Goal: Task Accomplishment & Management: Use online tool/utility

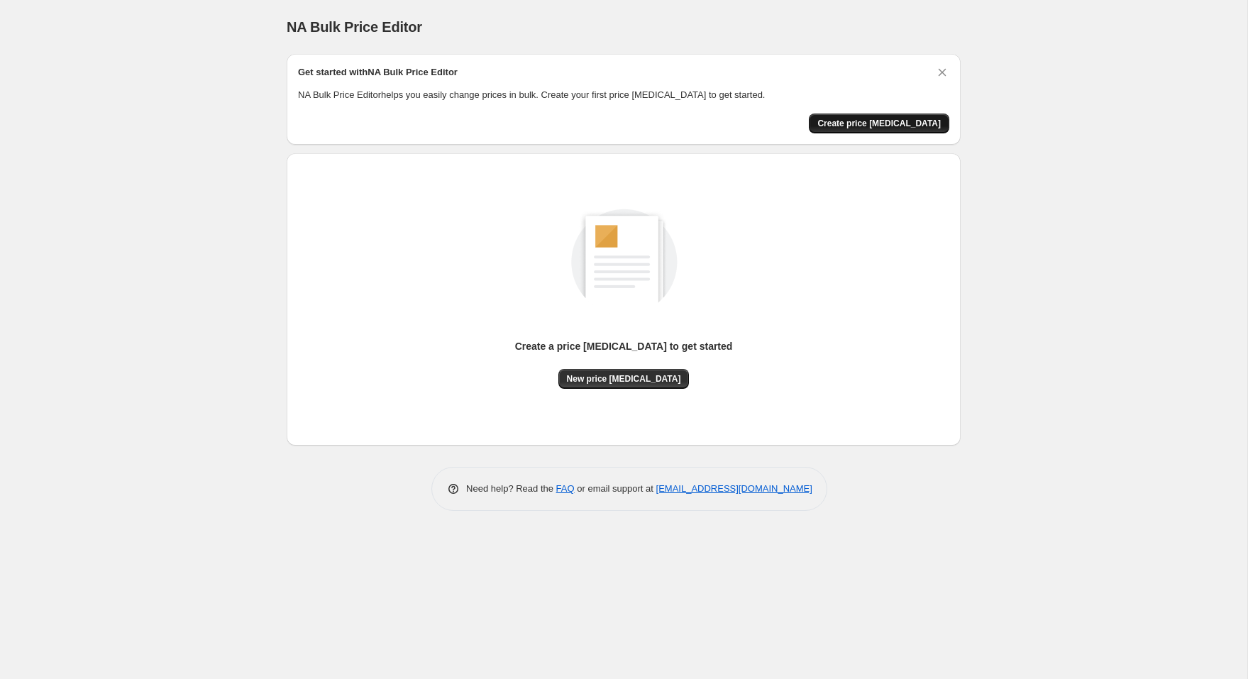
click at [871, 123] on span "Create price [MEDICAL_DATA]" at bounding box center [878, 123] width 123 height 11
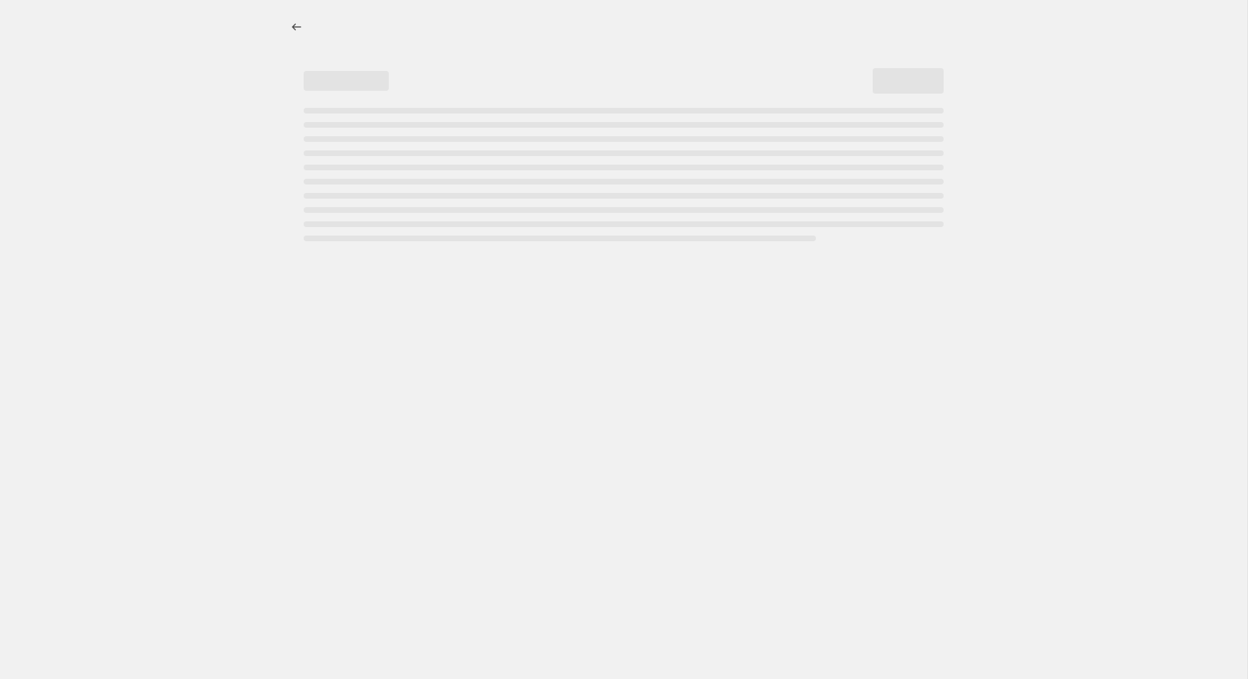
select select "percentage"
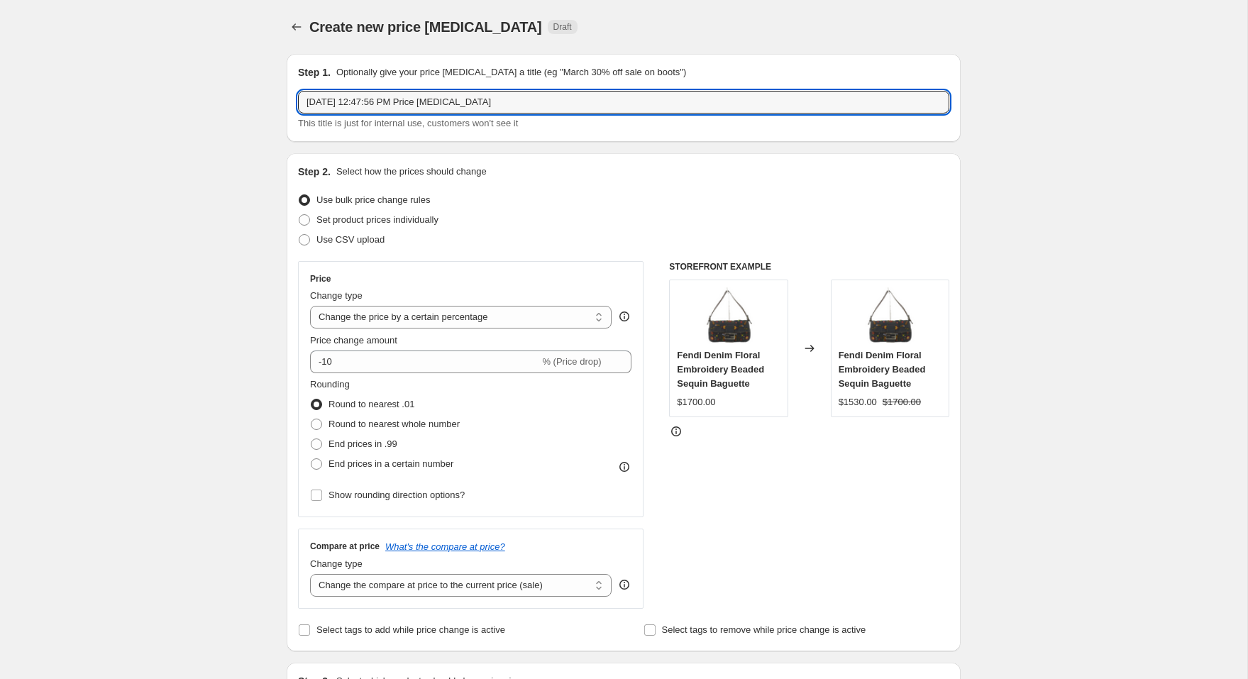
drag, startPoint x: 710, startPoint y: 97, endPoint x: 707, endPoint y: 87, distance: 10.2
click at [707, 88] on div "Step 1. Optionally give your price change job a title (eg "March 30% off sale o…" at bounding box center [623, 97] width 651 height 65
type input "price increase (free shipping)"
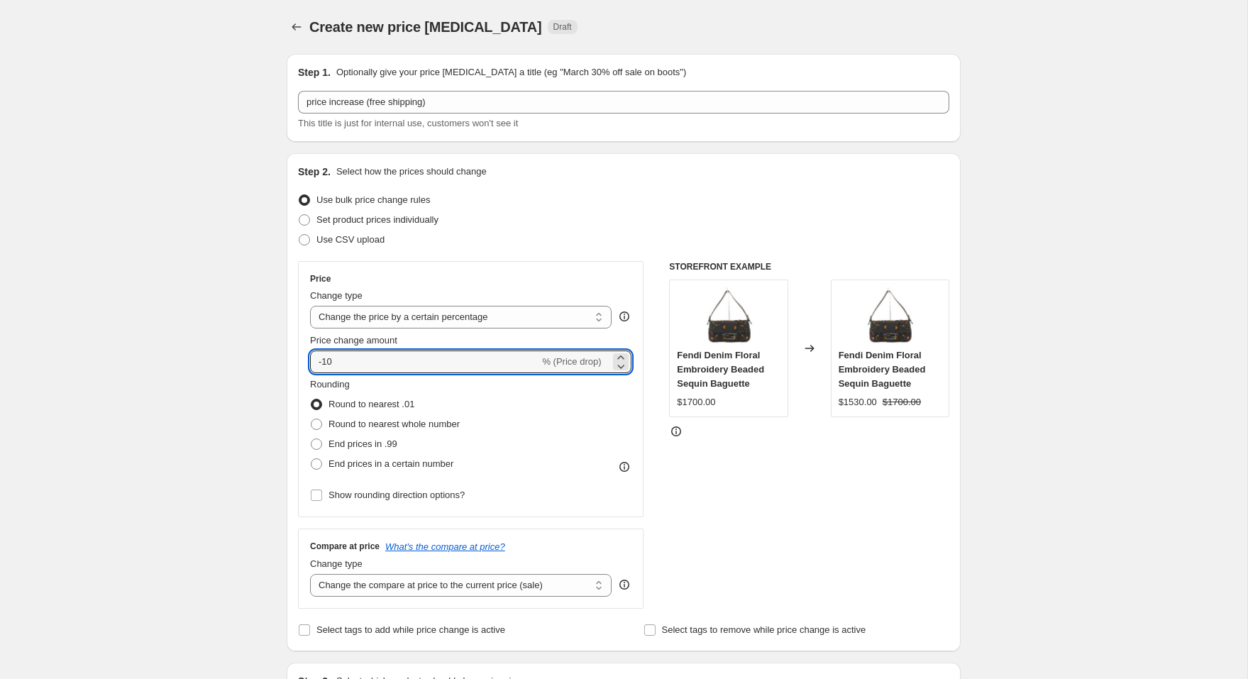
drag, startPoint x: 463, startPoint y: 359, endPoint x: 460, endPoint y: 348, distance: 11.9
click at [461, 348] on div "Price change amount -10 % (Price drop)" at bounding box center [470, 353] width 321 height 40
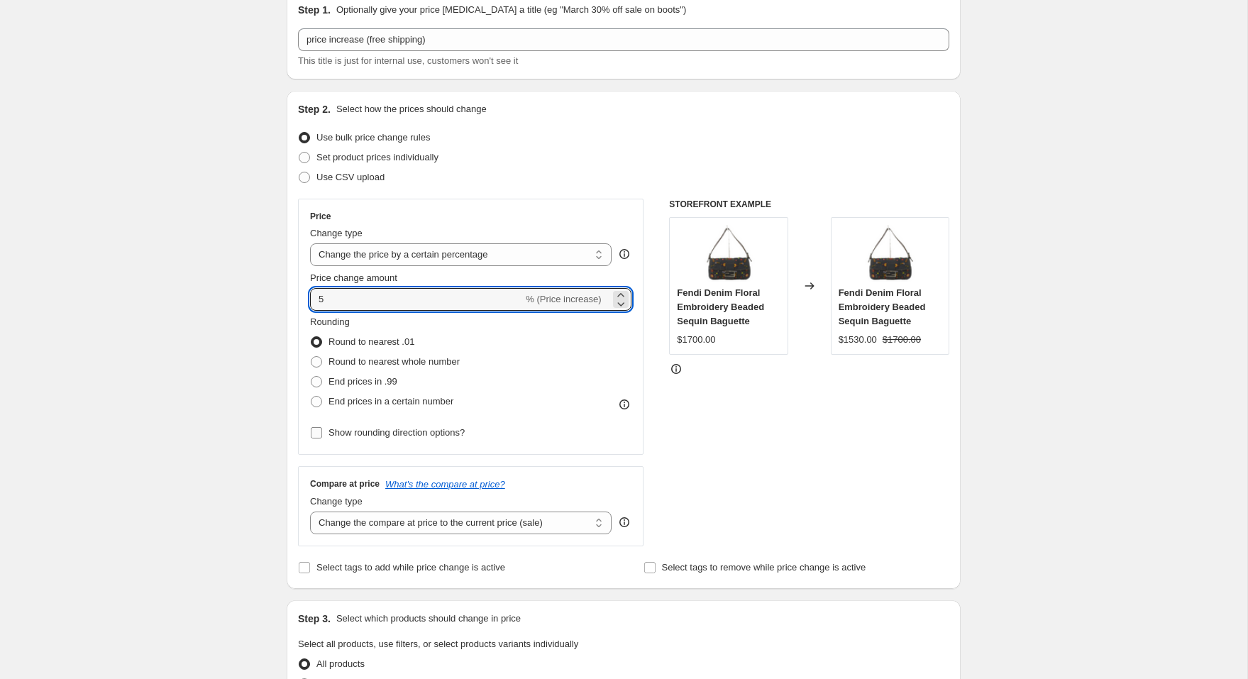
scroll to position [65, 0]
type input "5"
click at [331, 511] on select "Change the compare at price to the current price (sale) Change the compare at p…" at bounding box center [461, 520] width 302 height 23
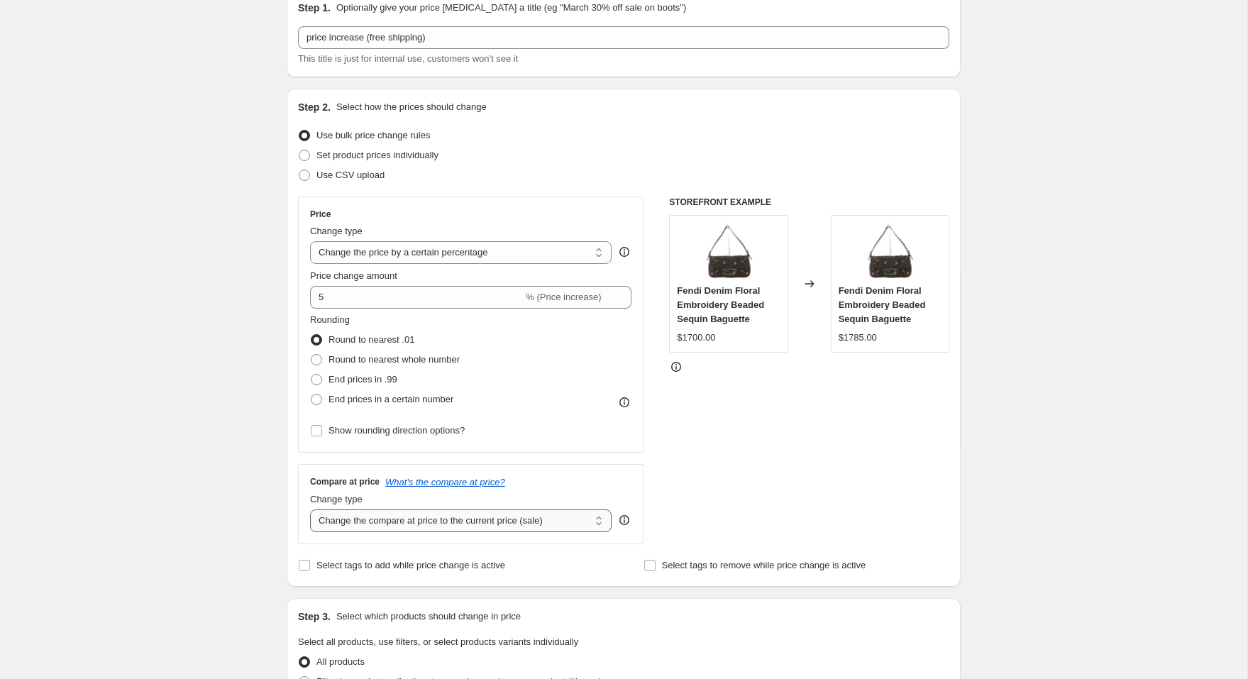
select select "remove"
click at [310, 509] on select "Change the compare at price to the current price (sale) Change the compare at p…" at bounding box center [461, 520] width 302 height 23
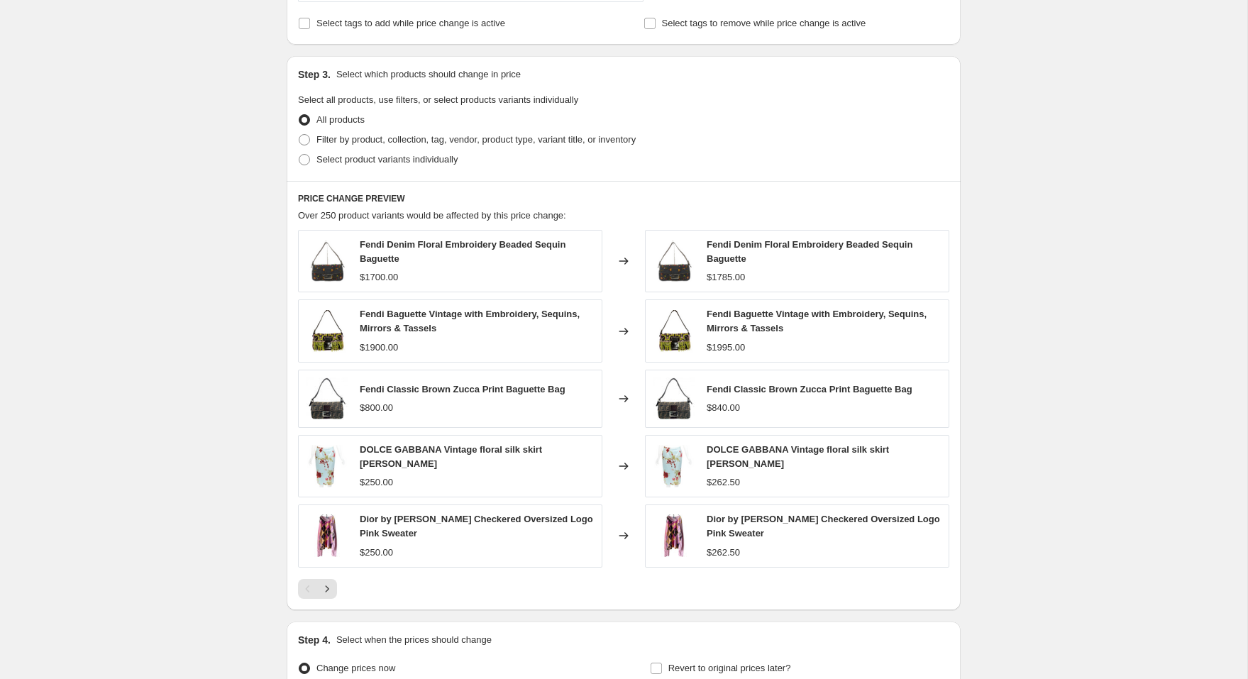
scroll to position [754, 0]
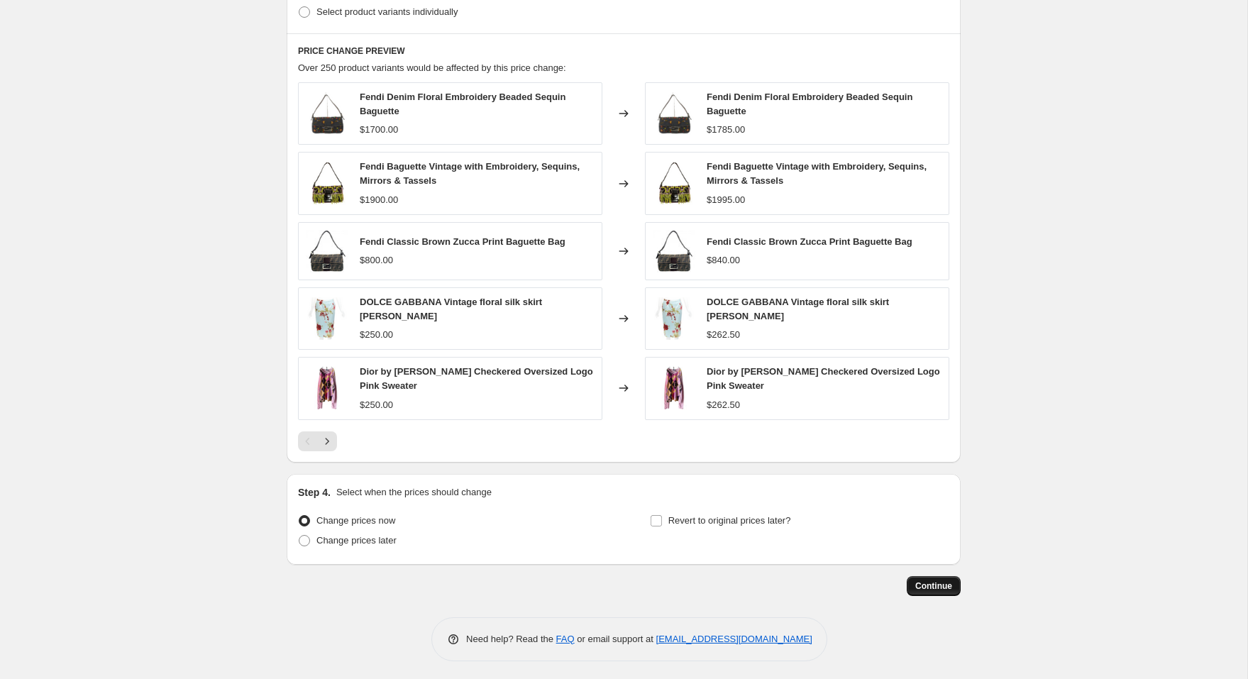
click at [932, 583] on span "Continue" at bounding box center [933, 585] width 37 height 11
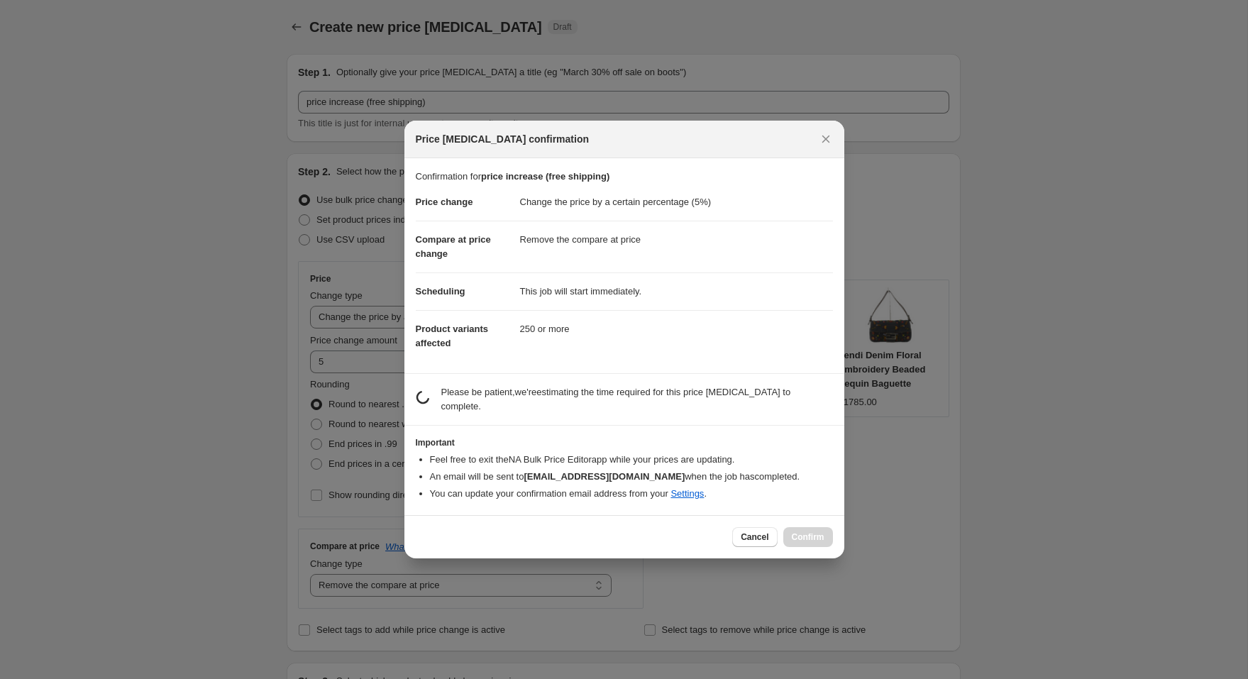
scroll to position [0, 0]
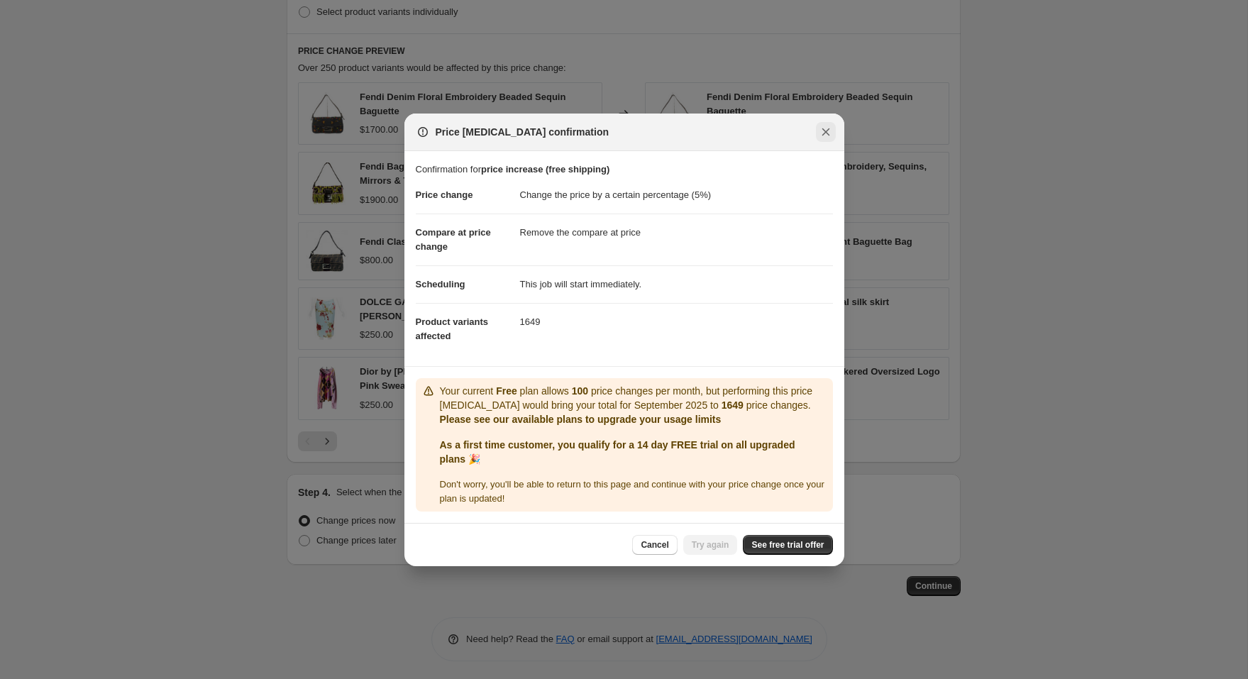
click at [822, 127] on icon "Close" at bounding box center [826, 132] width 14 height 14
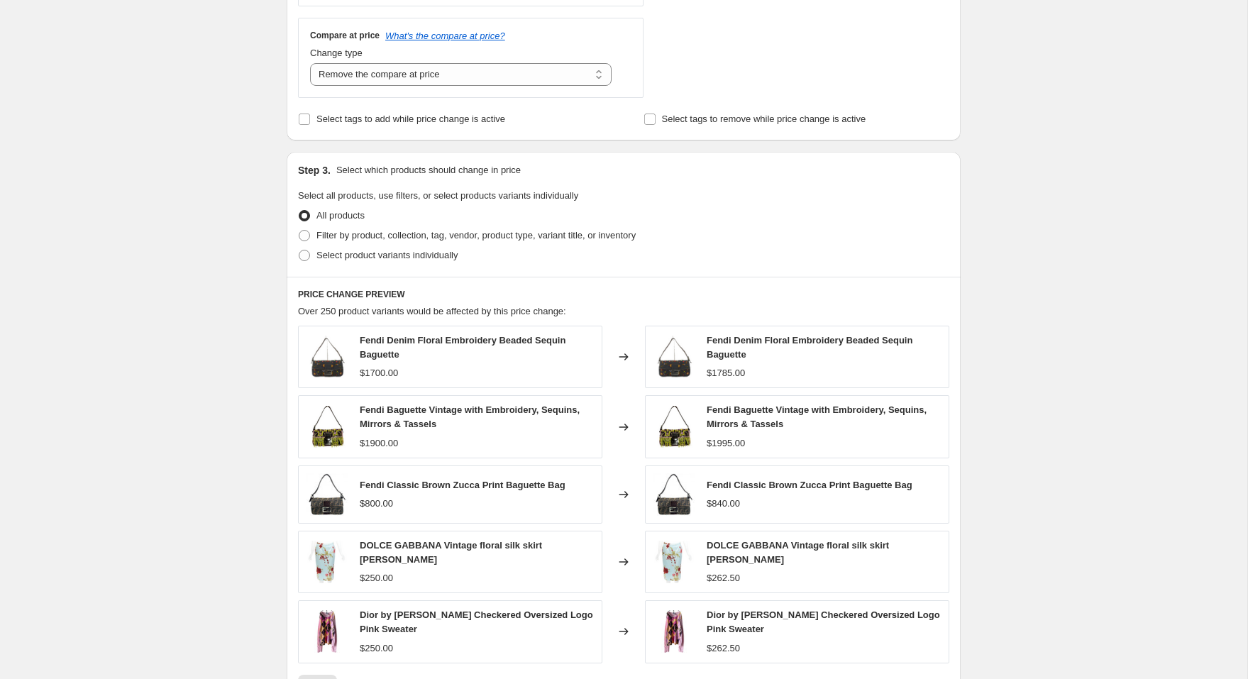
scroll to position [461, 0]
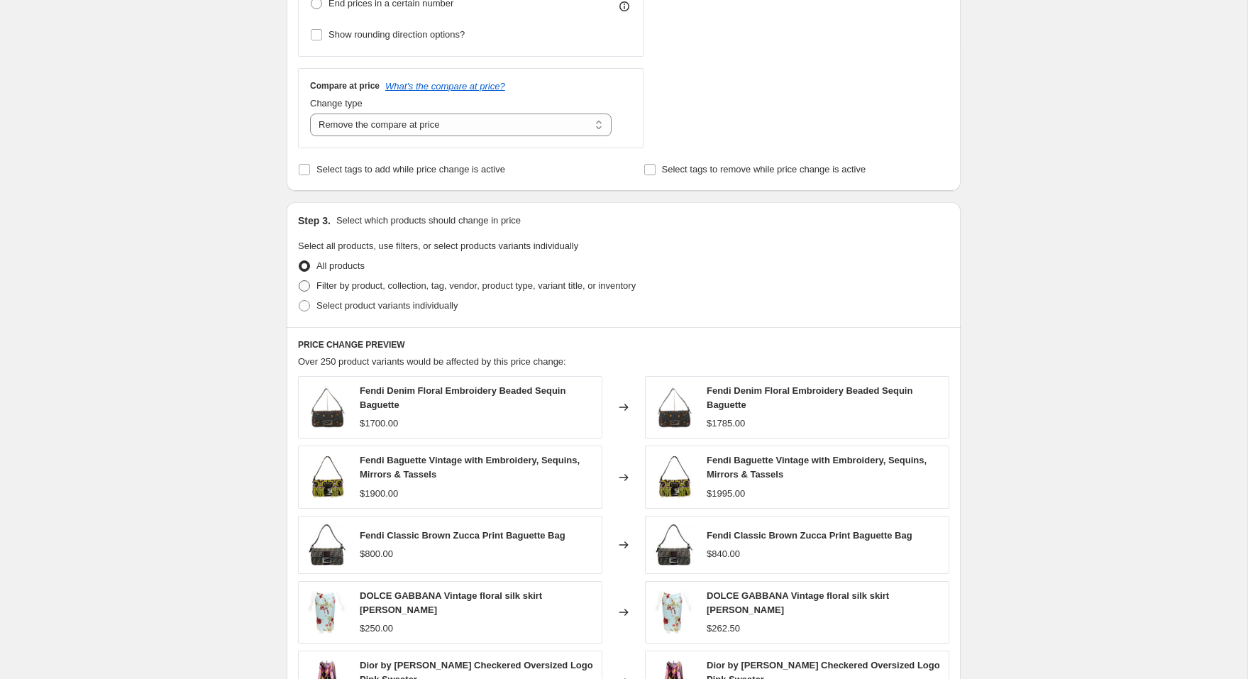
click at [636, 280] on span "Filter by product, collection, tag, vendor, product type, variant title, or inv…" at bounding box center [475, 285] width 319 height 11
click at [299, 280] on input "Filter by product, collection, tag, vendor, product type, variant title, or inv…" at bounding box center [299, 280] width 1 height 1
radio input "true"
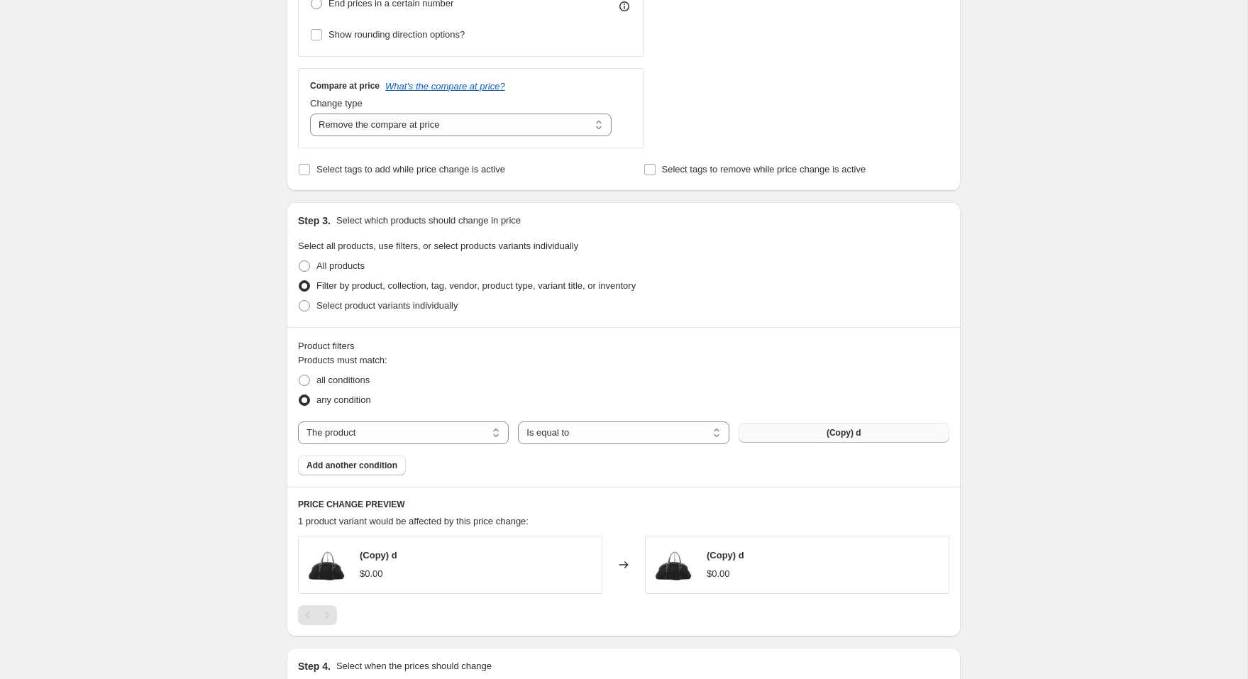
click at [760, 436] on button "(Copy) d" at bounding box center [844, 433] width 211 height 20
click at [355, 462] on span "Add another condition" at bounding box center [352, 465] width 91 height 11
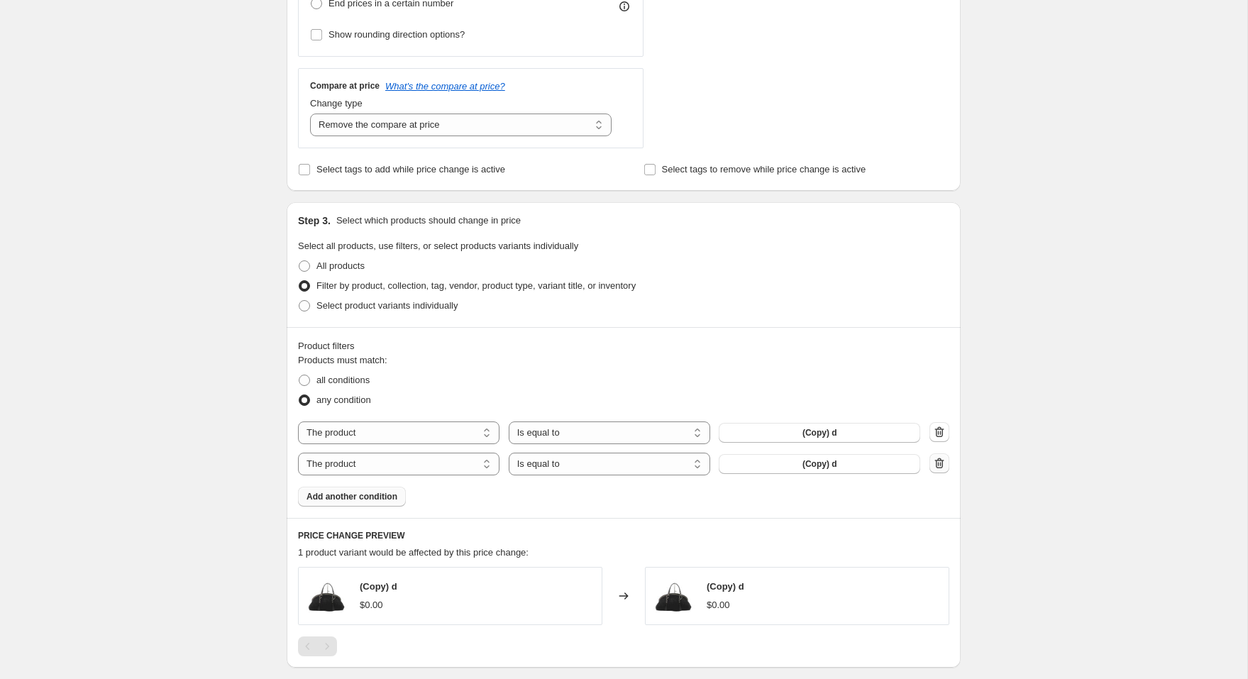
click at [943, 465] on icon "button" at bounding box center [939, 463] width 14 height 14
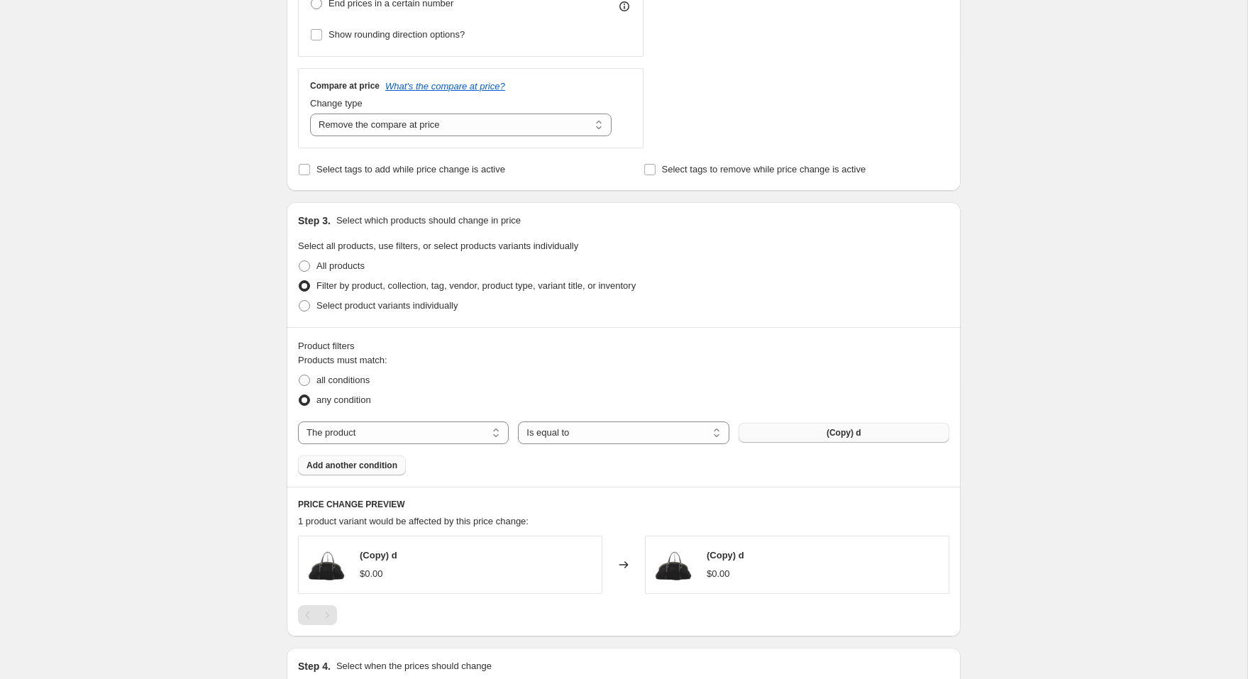
click at [884, 436] on button "(Copy) d" at bounding box center [844, 433] width 211 height 20
click at [322, 381] on span "all conditions" at bounding box center [342, 380] width 53 height 11
click at [299, 375] on input "all conditions" at bounding box center [299, 375] width 1 height 1
radio input "true"
click at [327, 268] on span "All products" at bounding box center [340, 265] width 48 height 11
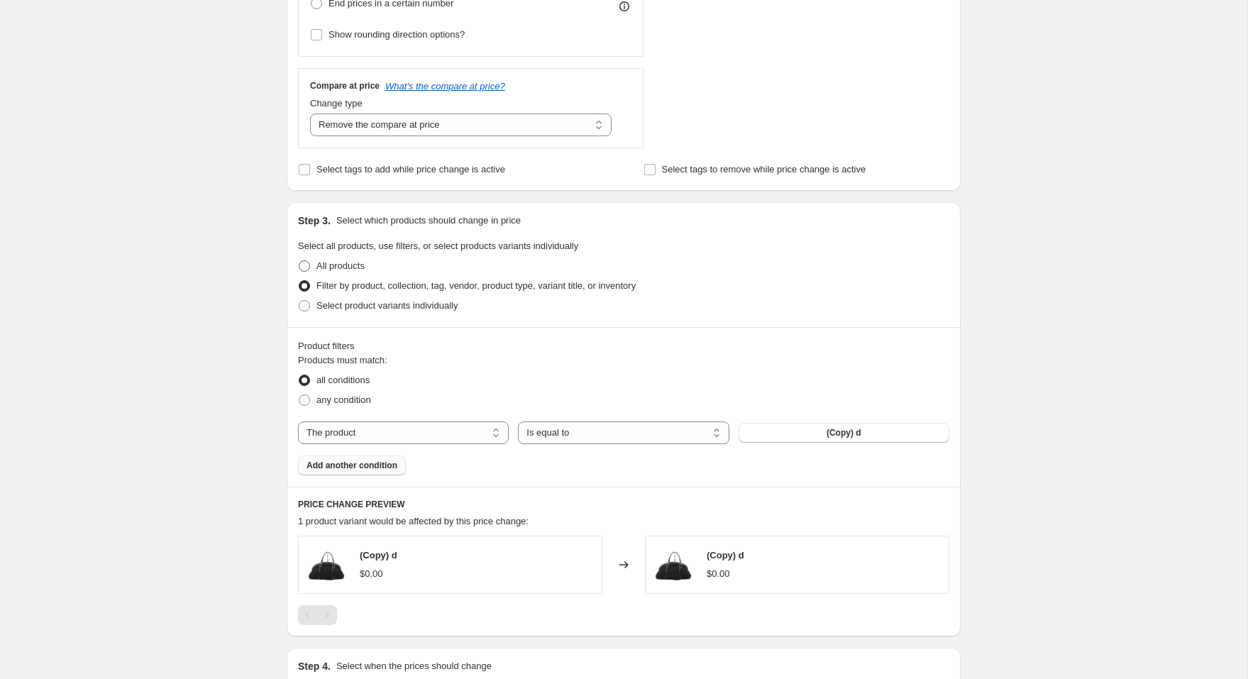
click at [299, 261] on input "All products" at bounding box center [299, 260] width 1 height 1
radio input "true"
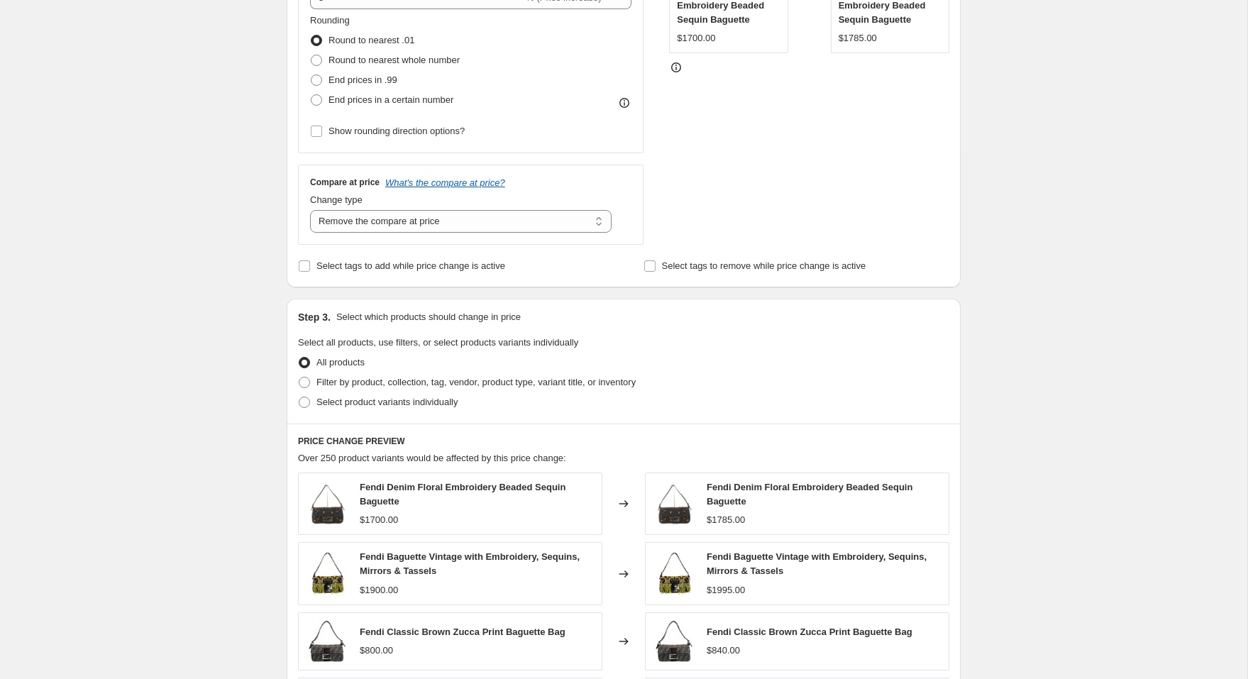
scroll to position [754, 0]
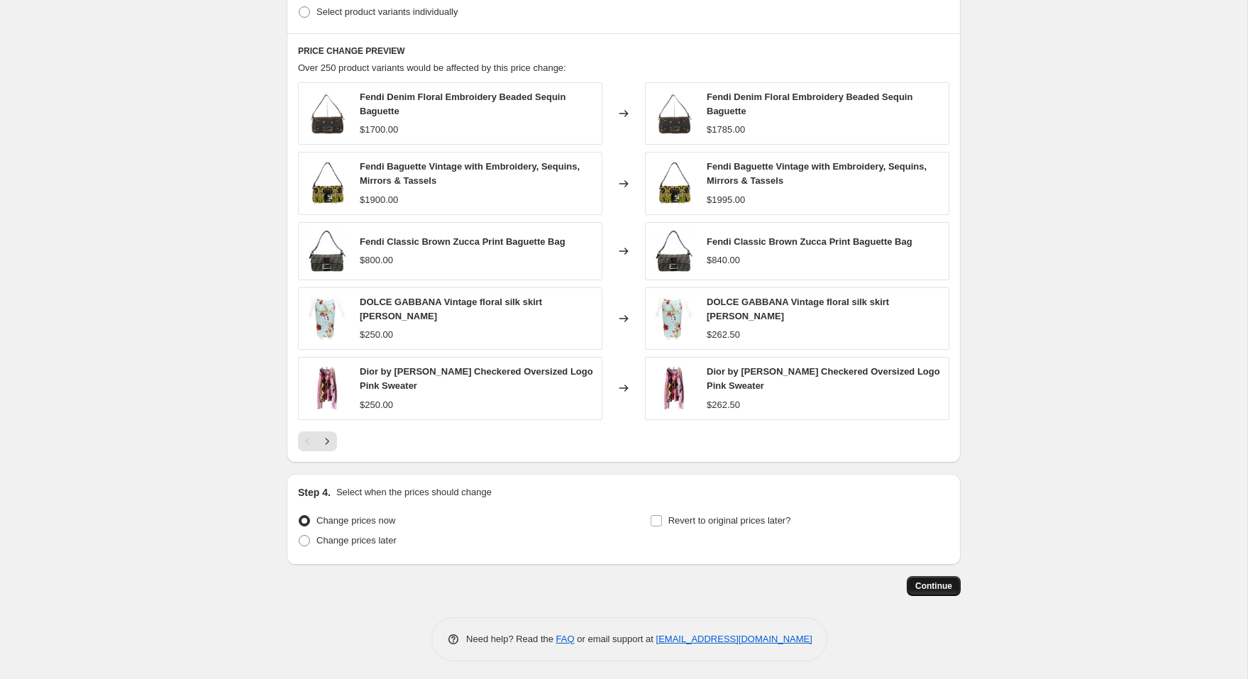
click at [937, 580] on span "Continue" at bounding box center [933, 585] width 37 height 11
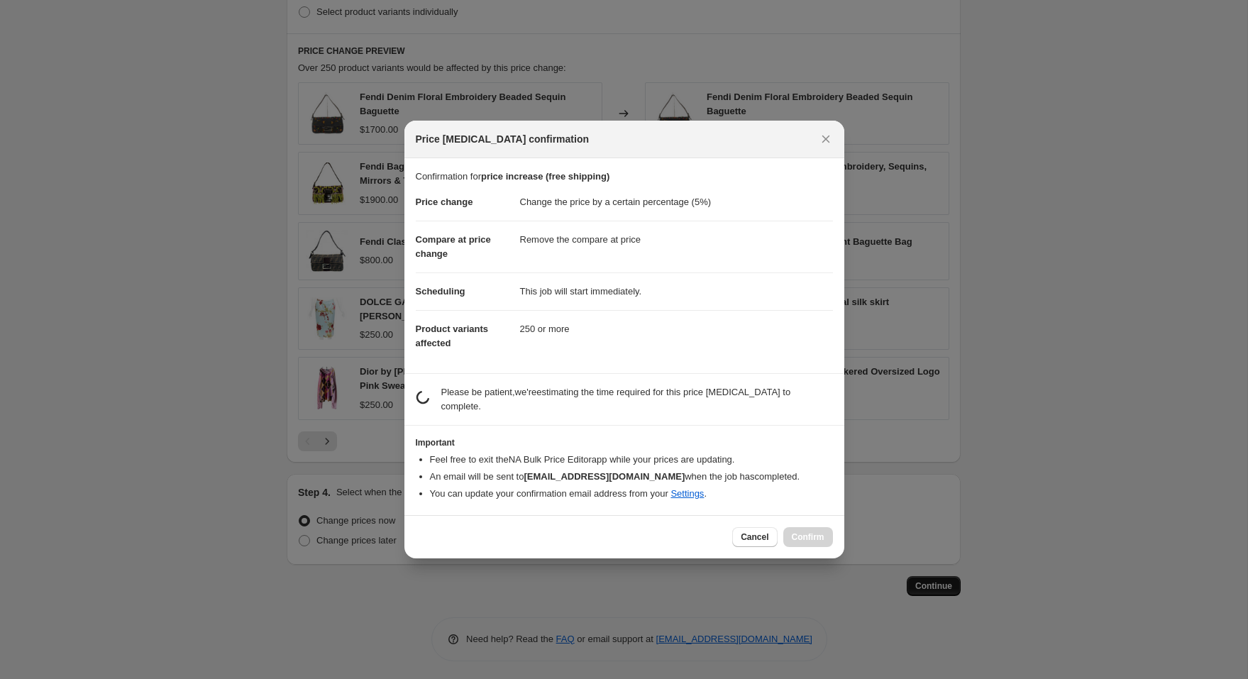
scroll to position [0, 0]
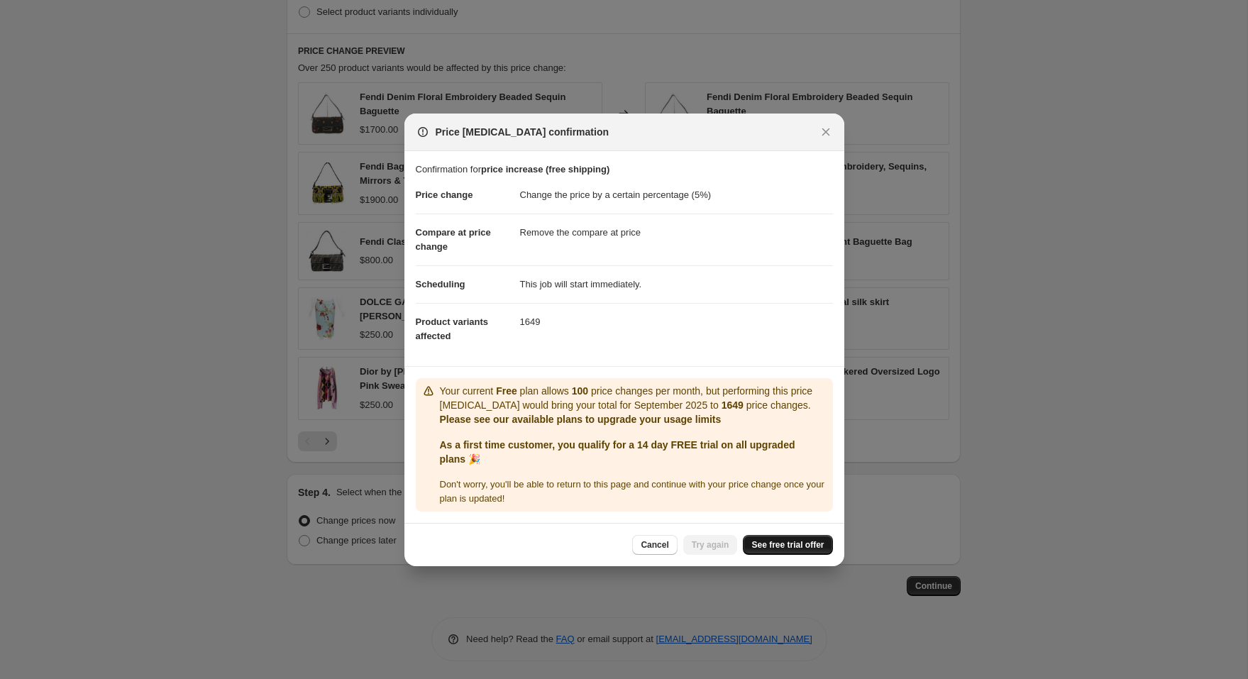
click at [759, 539] on span "See free trial offer" at bounding box center [787, 544] width 72 height 11
click at [677, 479] on span "Don ' t worry, you ' ll be able to return to this page and continue with your p…" at bounding box center [632, 491] width 385 height 25
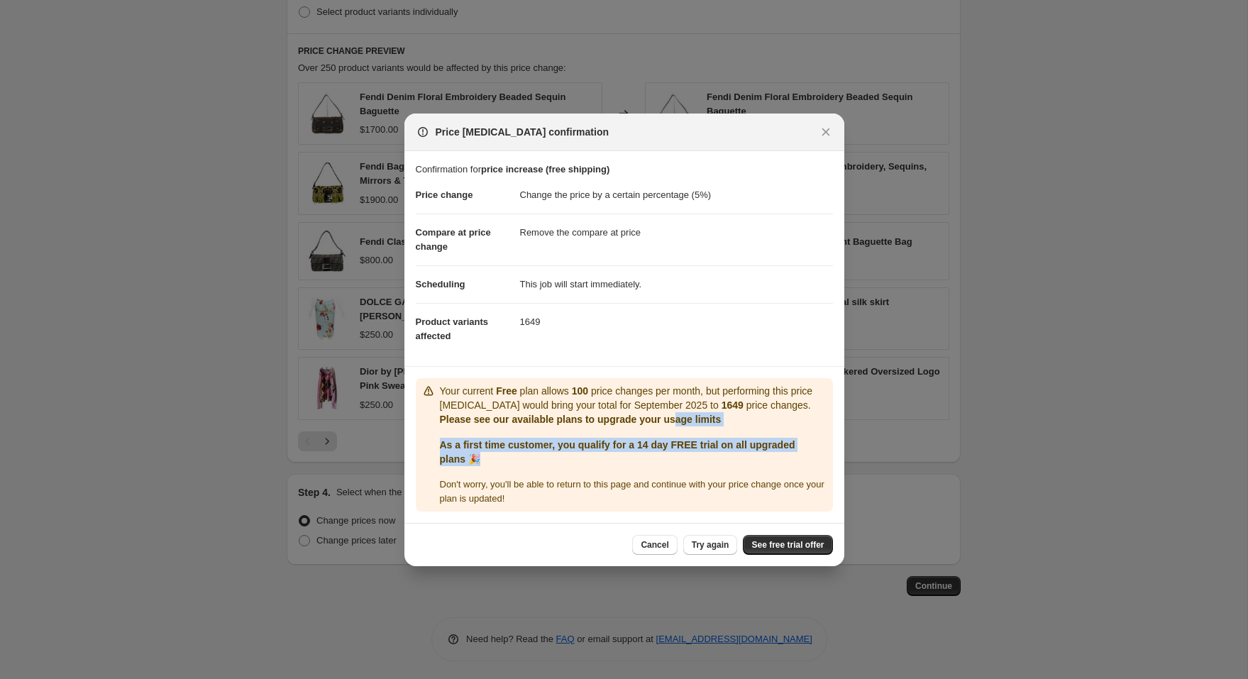
drag, startPoint x: 677, startPoint y: 476, endPoint x: 676, endPoint y: 418, distance: 58.2
click at [676, 418] on div "Your current Free plan allows 100 price changes per month, but performing this …" at bounding box center [633, 445] width 387 height 122
click at [822, 137] on icon "Close" at bounding box center [826, 132] width 14 height 14
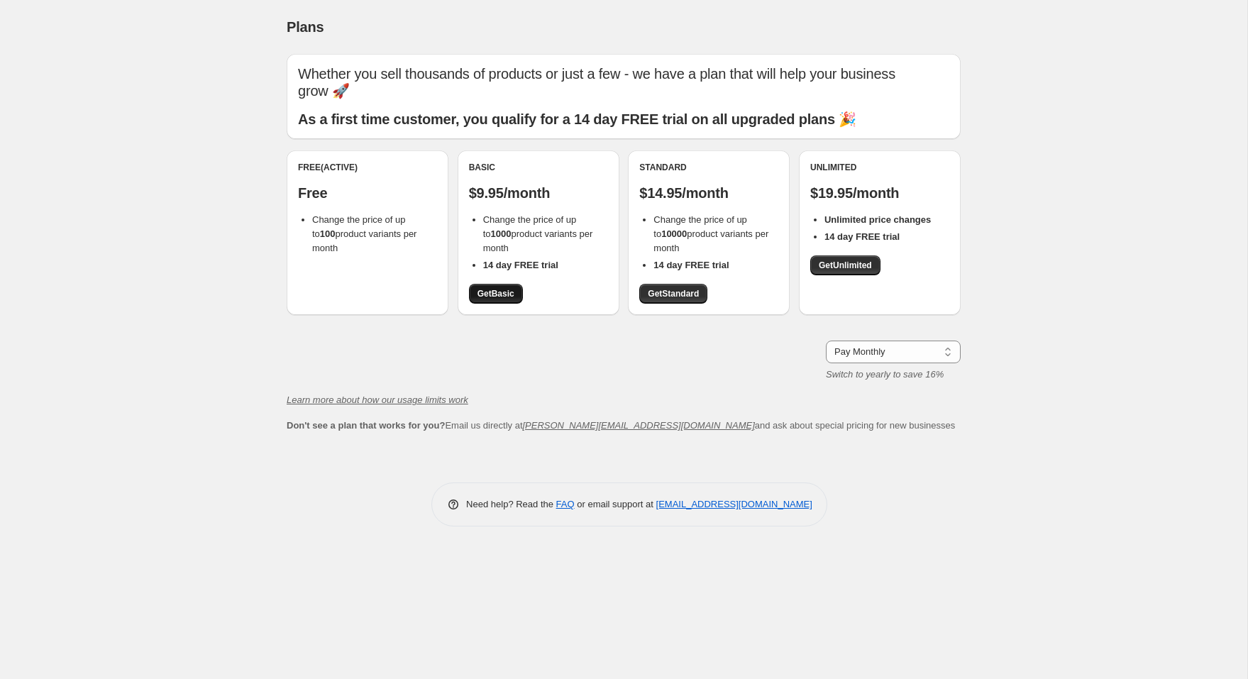
click at [500, 288] on span "Get Basic" at bounding box center [496, 293] width 37 height 11
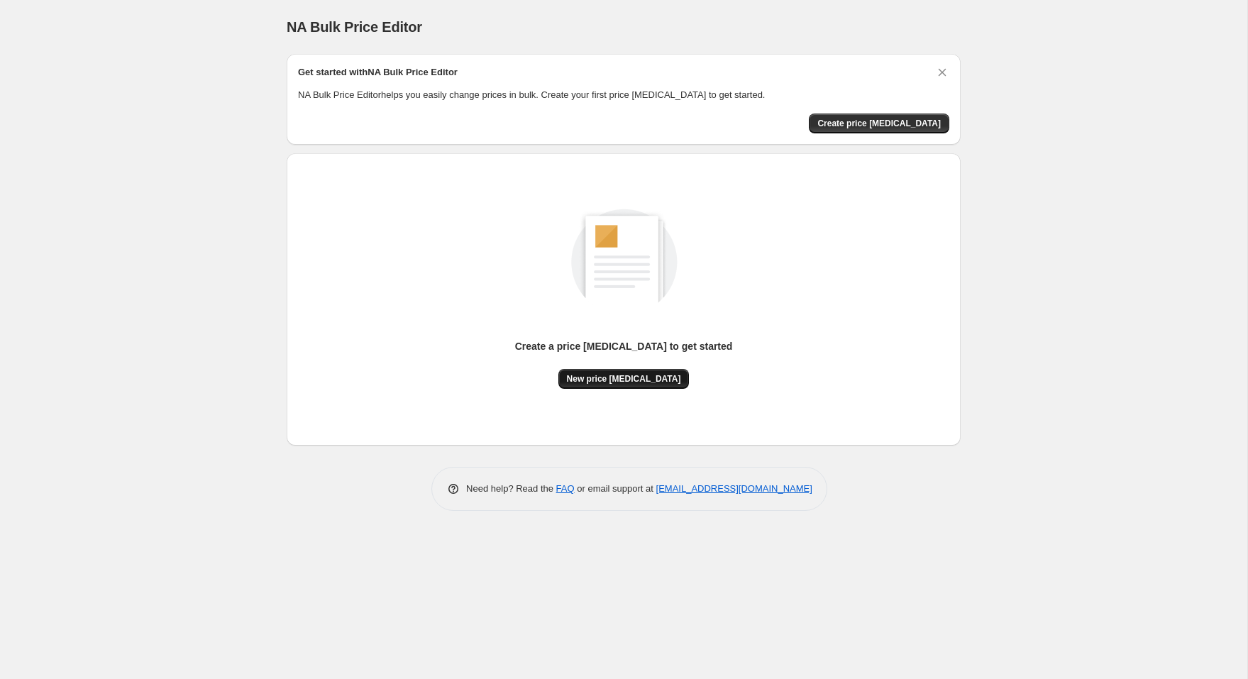
click at [615, 373] on span "New price [MEDICAL_DATA]" at bounding box center [624, 378] width 114 height 11
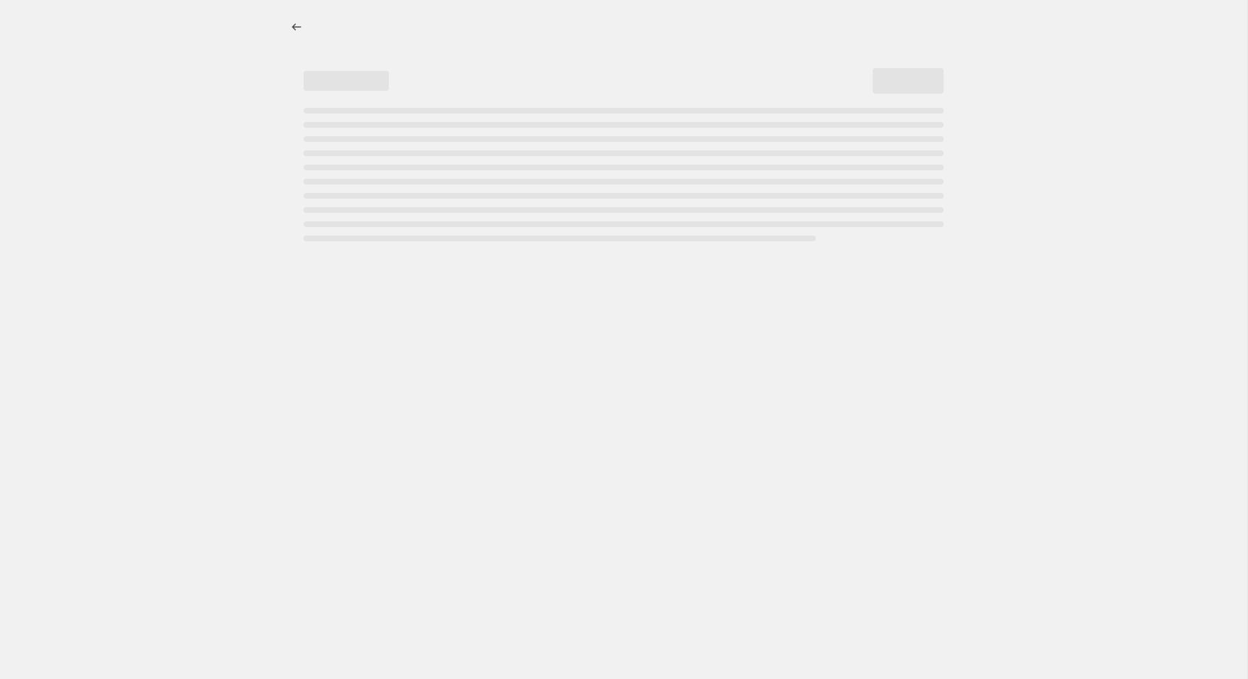
select select "percentage"
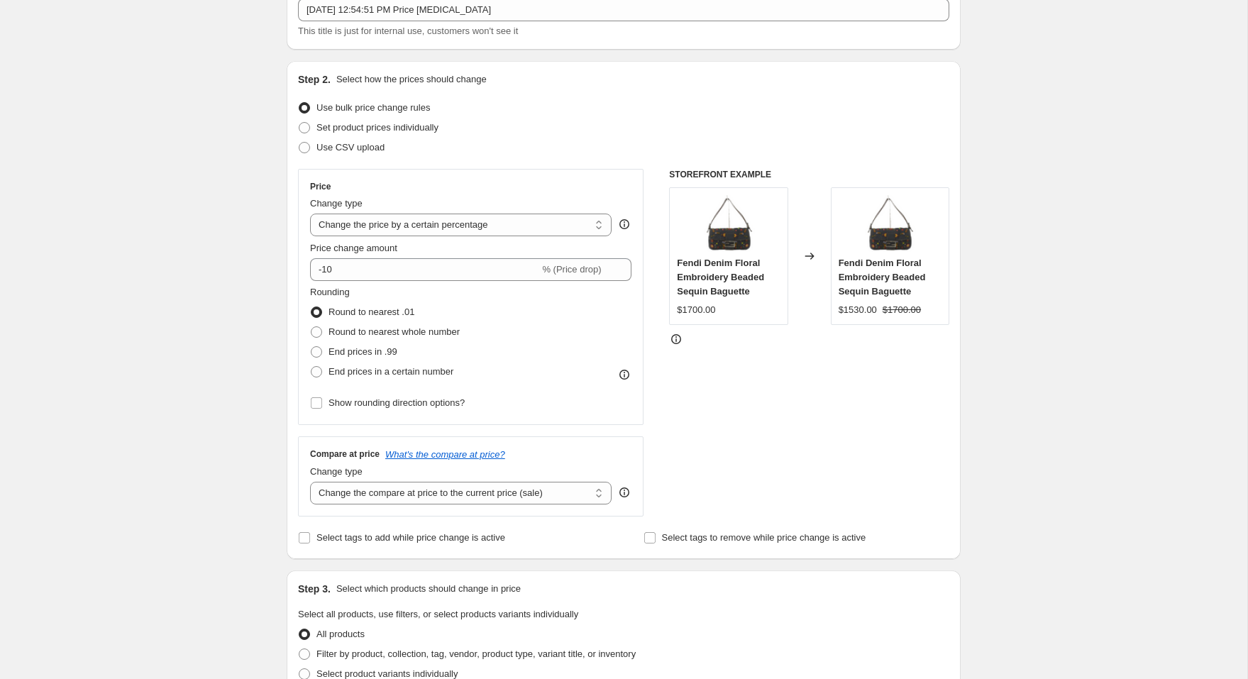
scroll to position [105, 0]
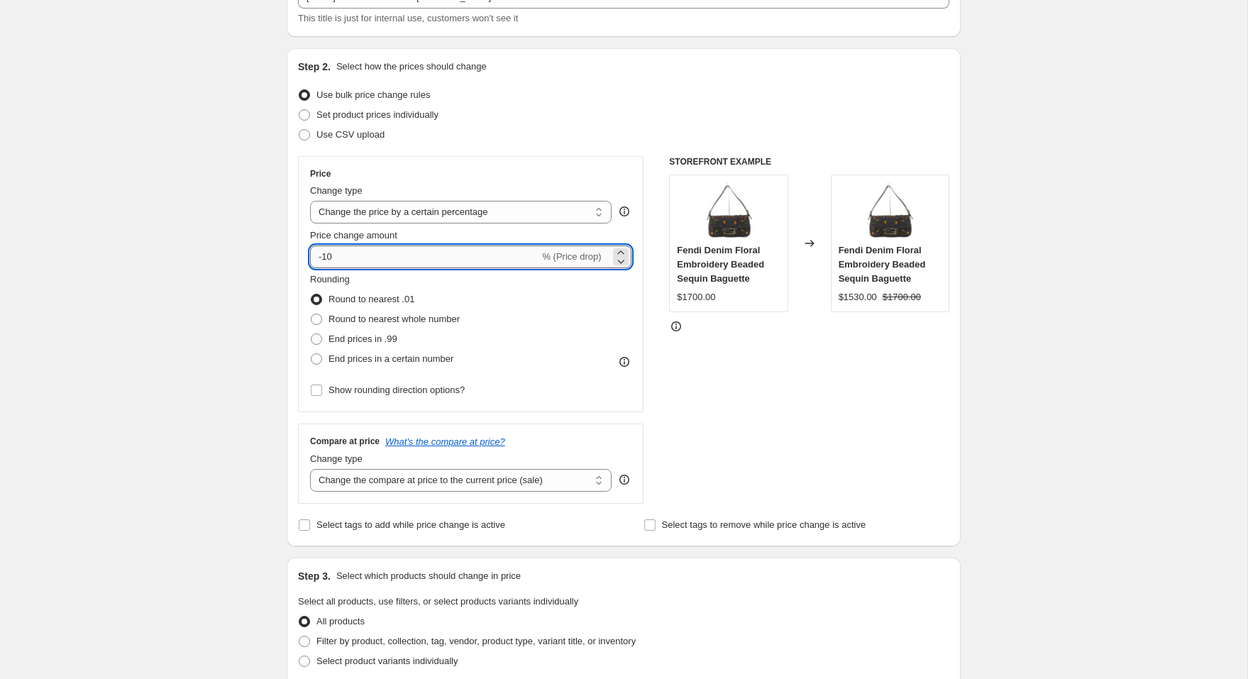
click at [494, 260] on input "-10" at bounding box center [424, 257] width 229 height 23
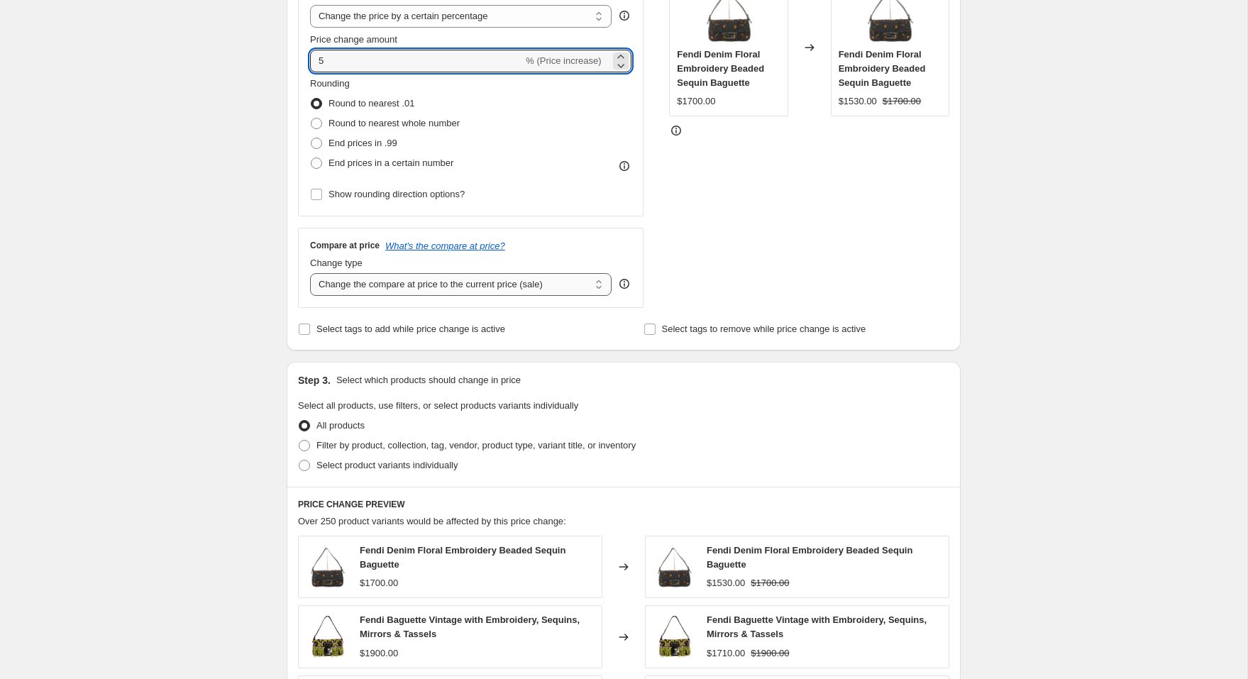
scroll to position [329, 0]
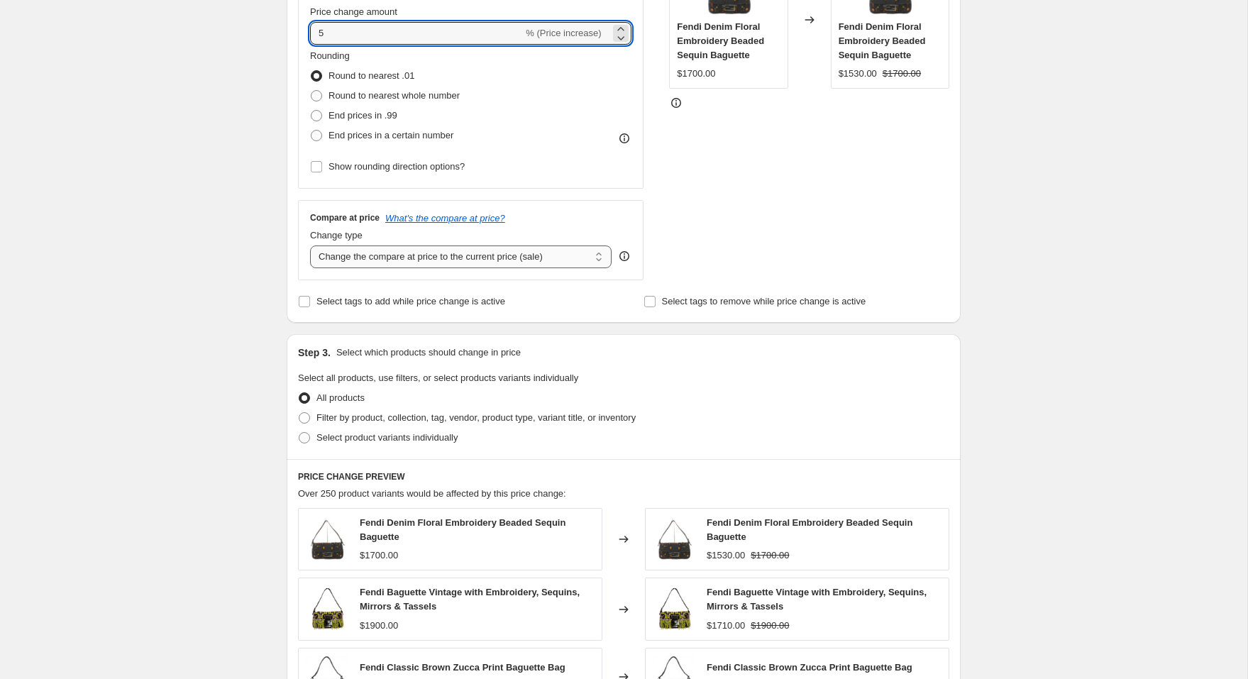
type input "5"
click at [351, 254] on select "Change the compare at price to the current price (sale) Change the compare at p…" at bounding box center [461, 257] width 302 height 23
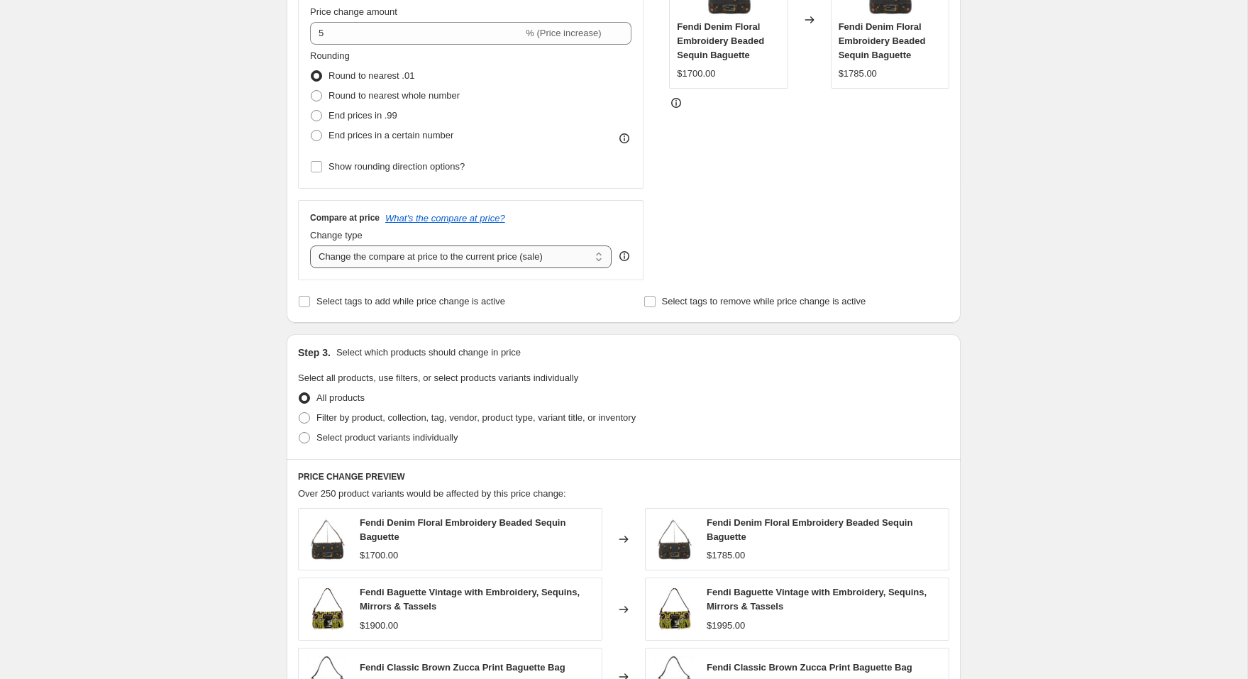
select select "remove"
click at [310, 246] on select "Change the compare at price to the current price (sale) Change the compare at p…" at bounding box center [461, 257] width 302 height 23
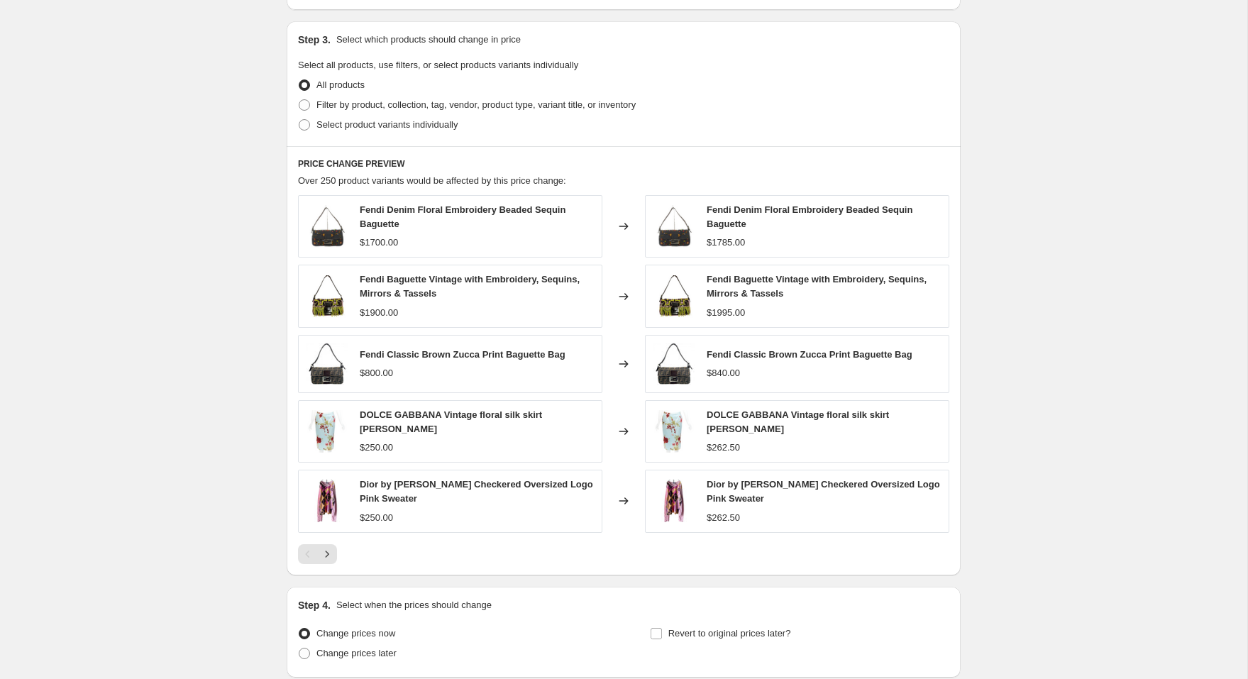
scroll to position [754, 0]
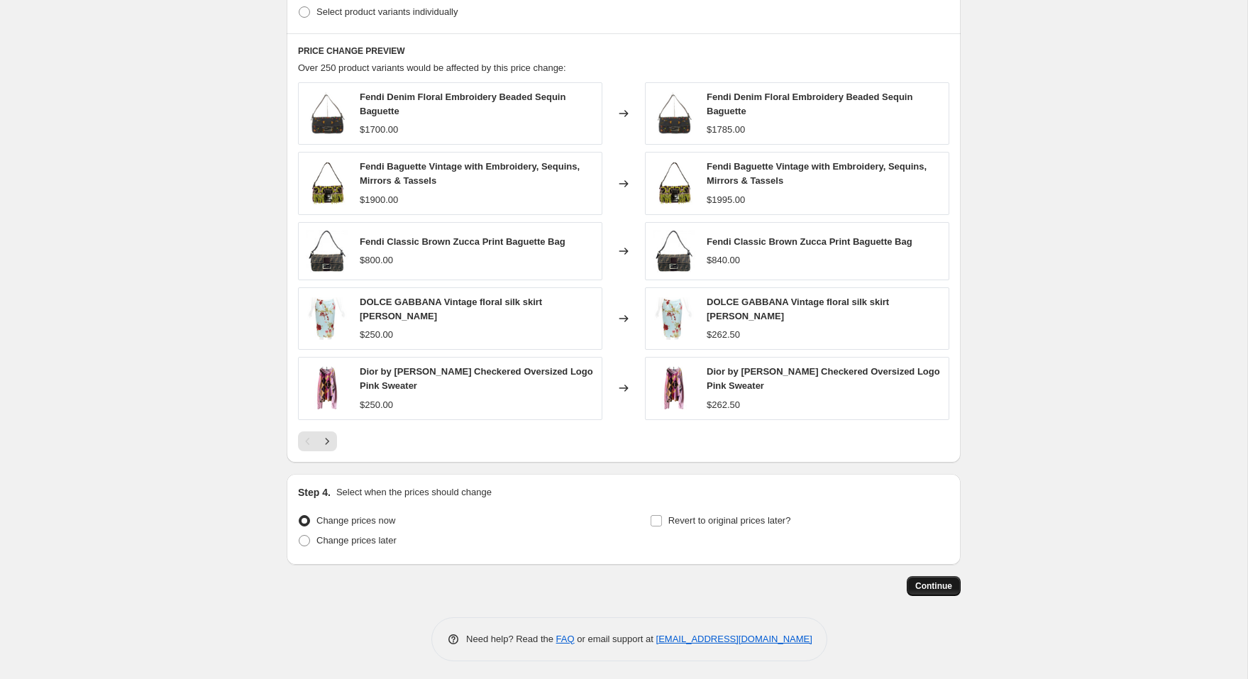
click at [925, 581] on span "Continue" at bounding box center [933, 585] width 37 height 11
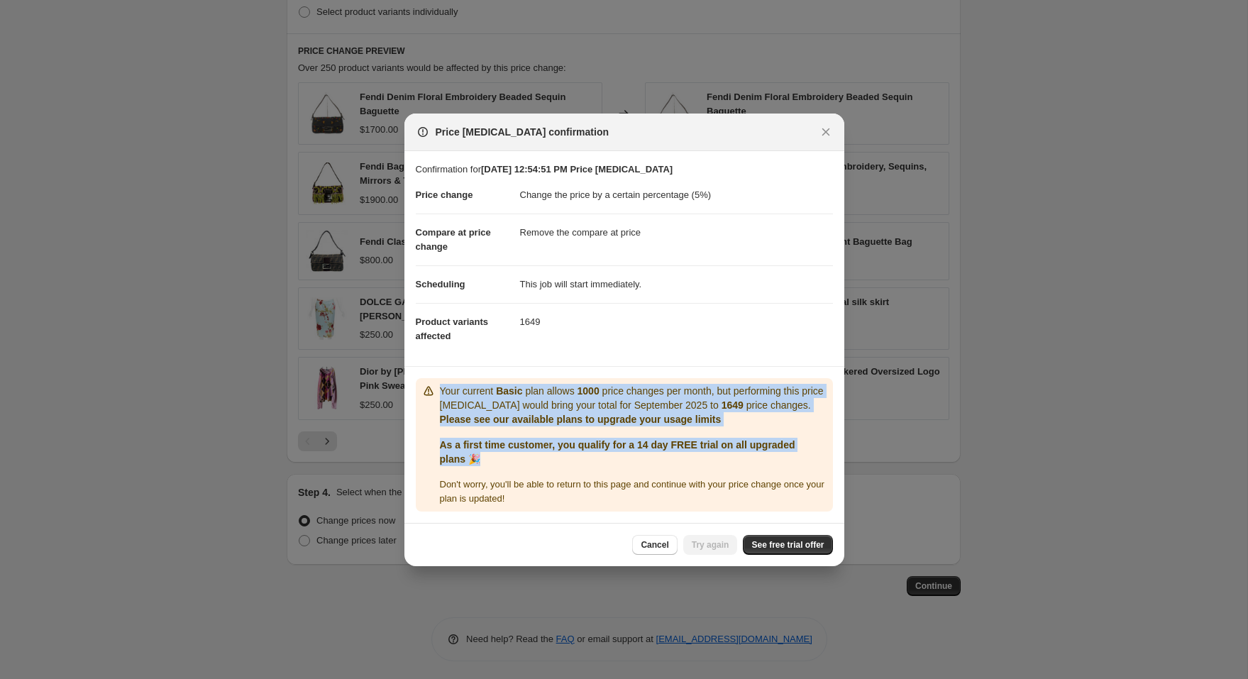
drag, startPoint x: 440, startPoint y: 386, endPoint x: 439, endPoint y: 475, distance: 89.4
click at [440, 475] on div "Your current Basic plan allows 1000 price changes per month, but performing thi…" at bounding box center [633, 445] width 387 height 122
click at [825, 140] on button "Close" at bounding box center [826, 132] width 20 height 20
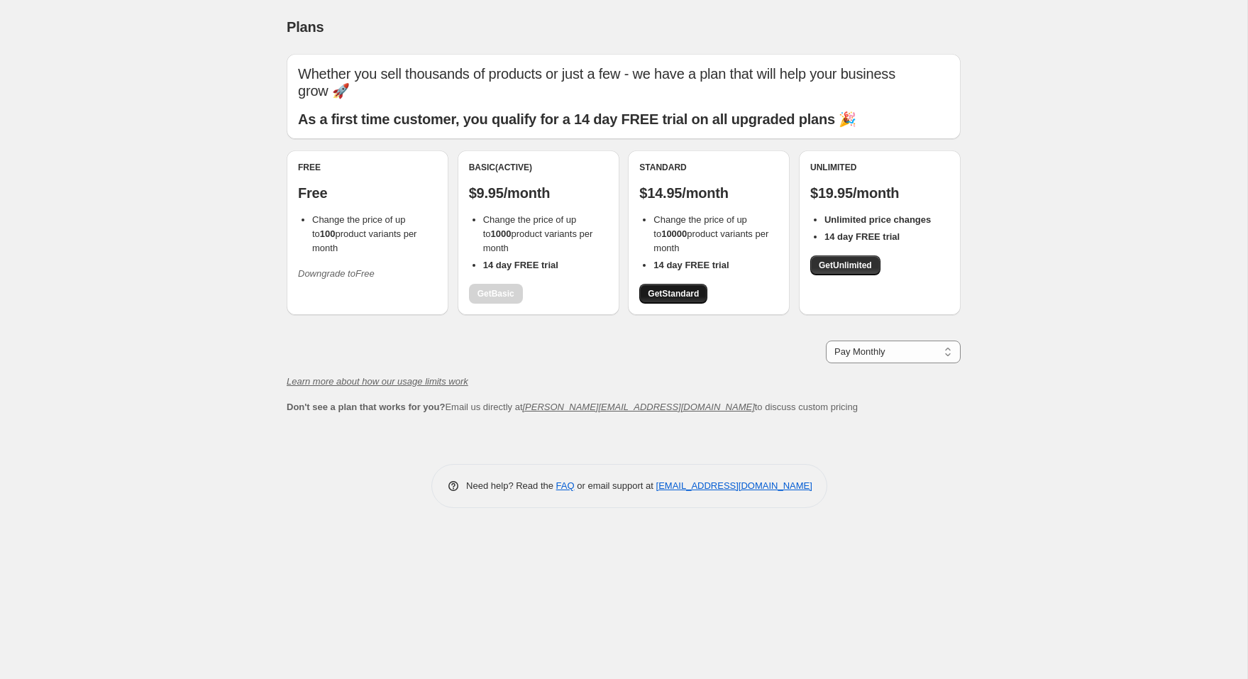
click at [658, 288] on span "Get Standard" at bounding box center [673, 293] width 51 height 11
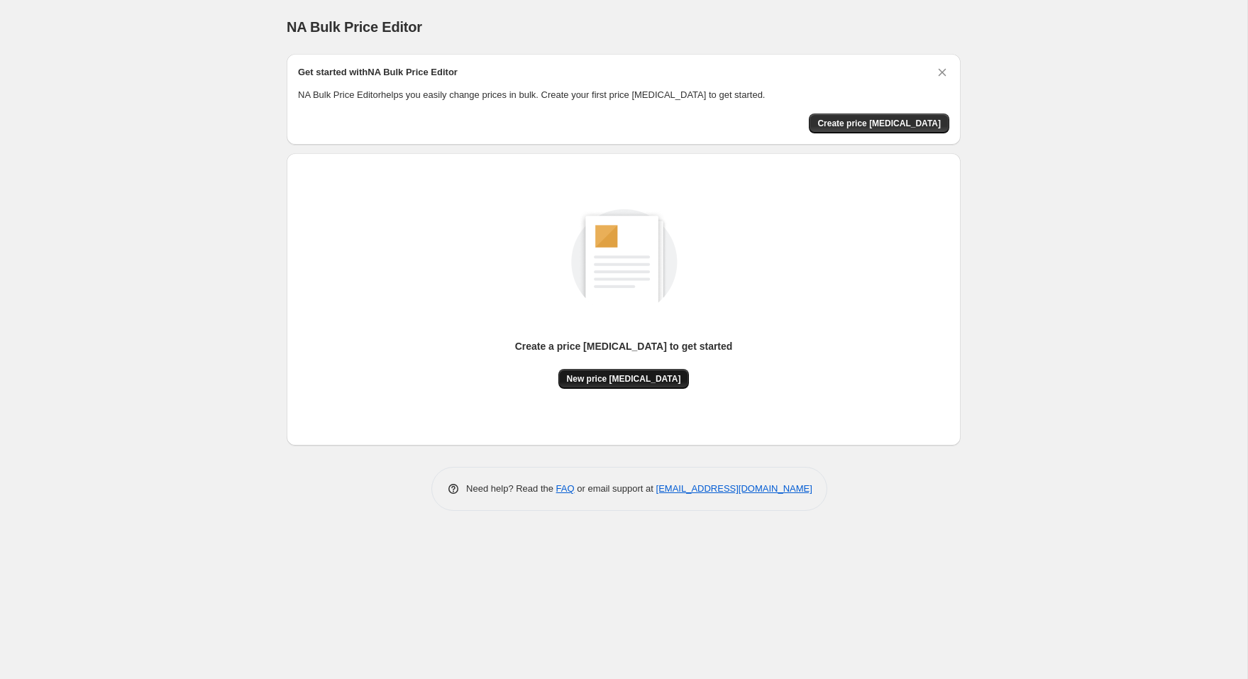
click at [631, 380] on span "New price [MEDICAL_DATA]" at bounding box center [624, 378] width 114 height 11
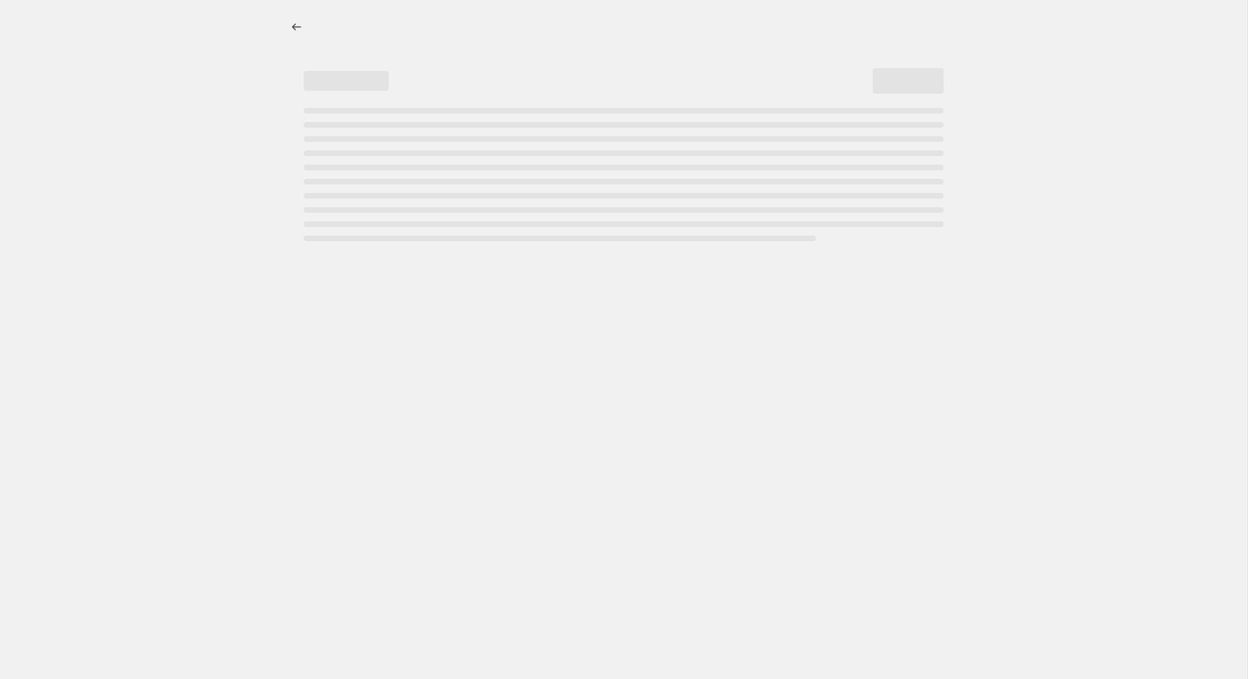
select select "percentage"
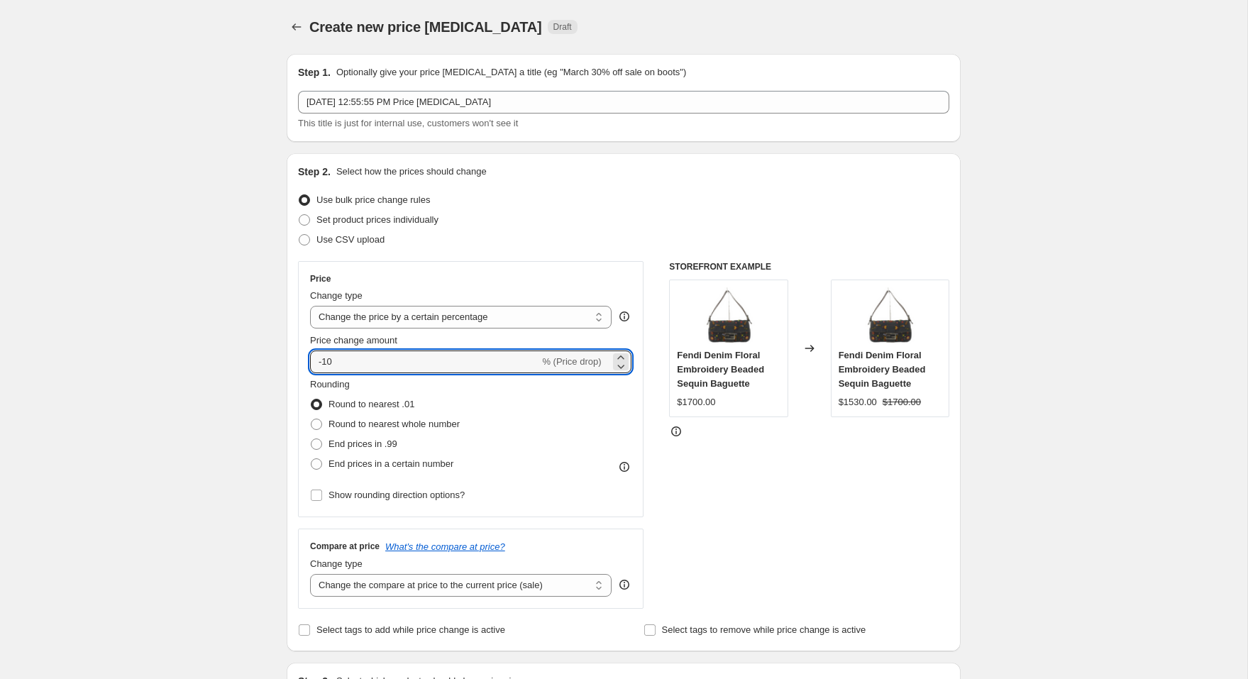
drag, startPoint x: 395, startPoint y: 363, endPoint x: 391, endPoint y: 341, distance: 21.6
click at [392, 341] on div "Price change amount -10 % (Price drop)" at bounding box center [470, 353] width 321 height 40
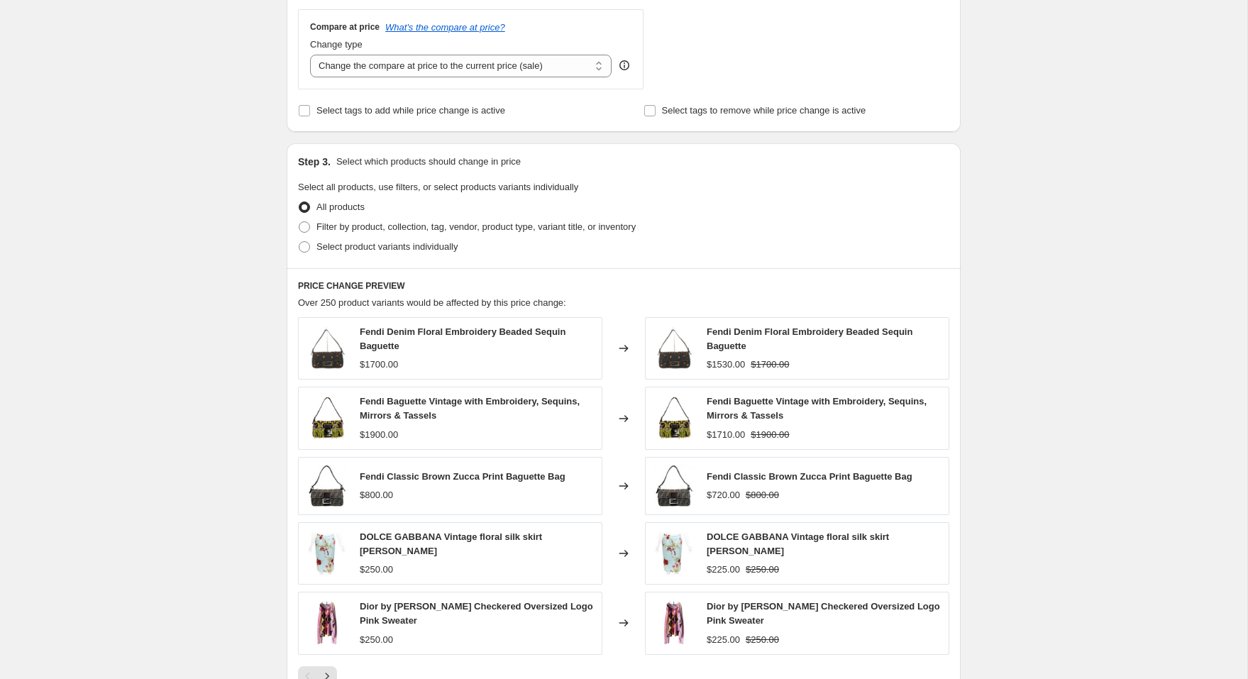
scroll to position [189, 0]
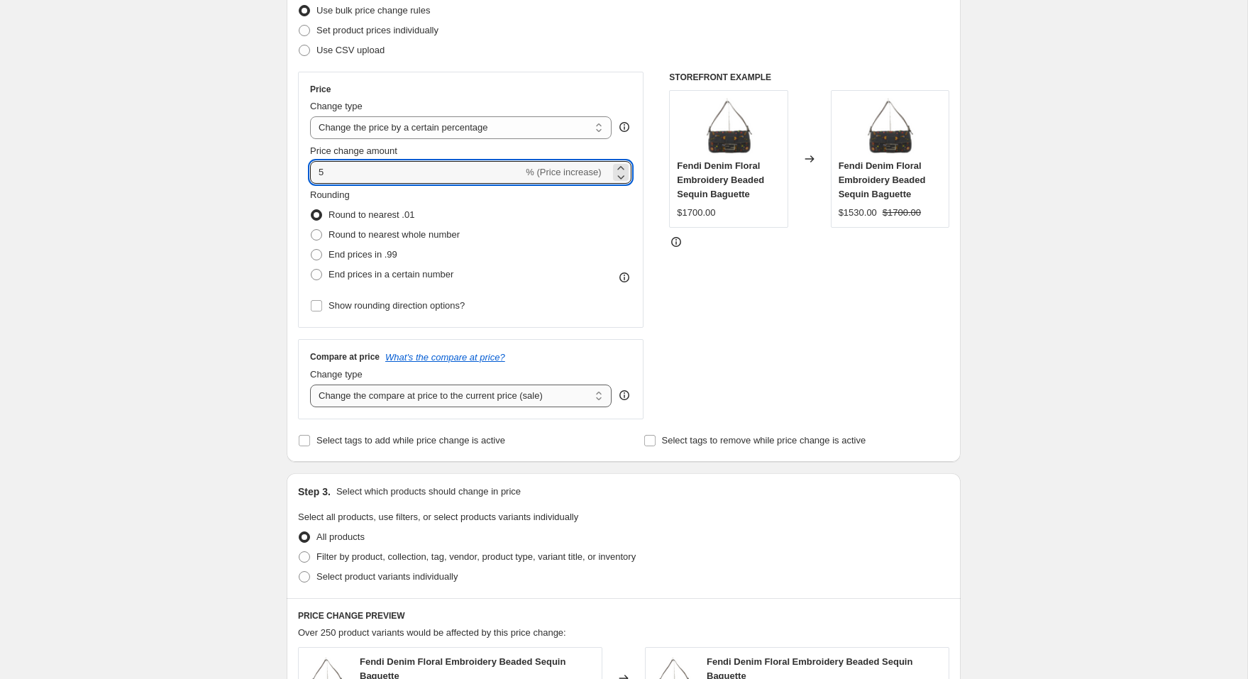
type input "5"
click at [517, 395] on select "Change the compare at price to the current price (sale) Change the compare at p…" at bounding box center [461, 396] width 302 height 23
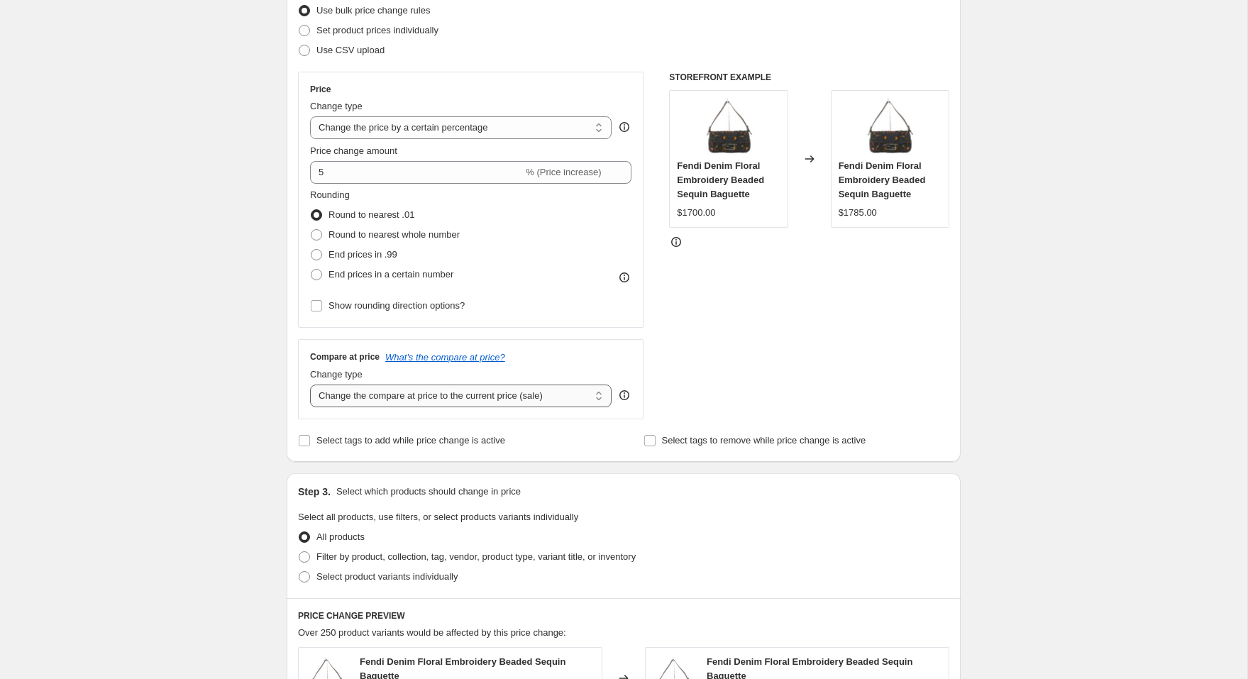
select select "remove"
click at [310, 385] on select "Change the compare at price to the current price (sale) Change the compare at p…" at bounding box center [461, 396] width 302 height 23
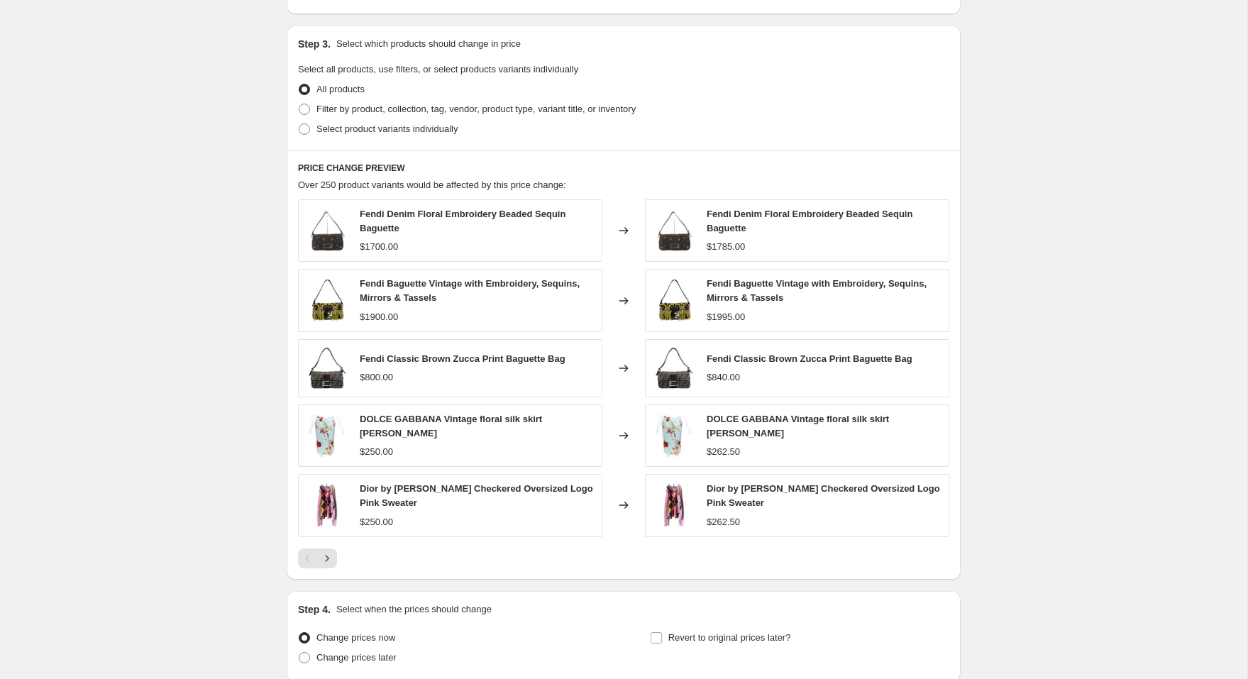
scroll to position [754, 0]
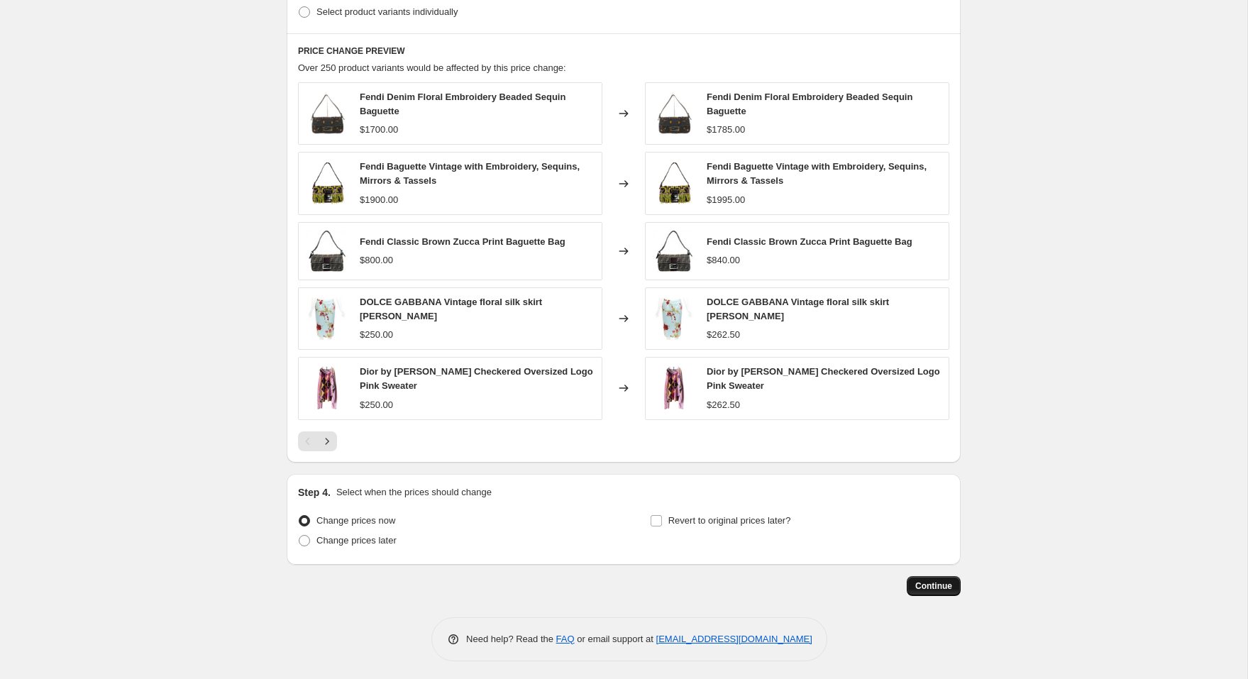
click at [929, 583] on span "Continue" at bounding box center [933, 585] width 37 height 11
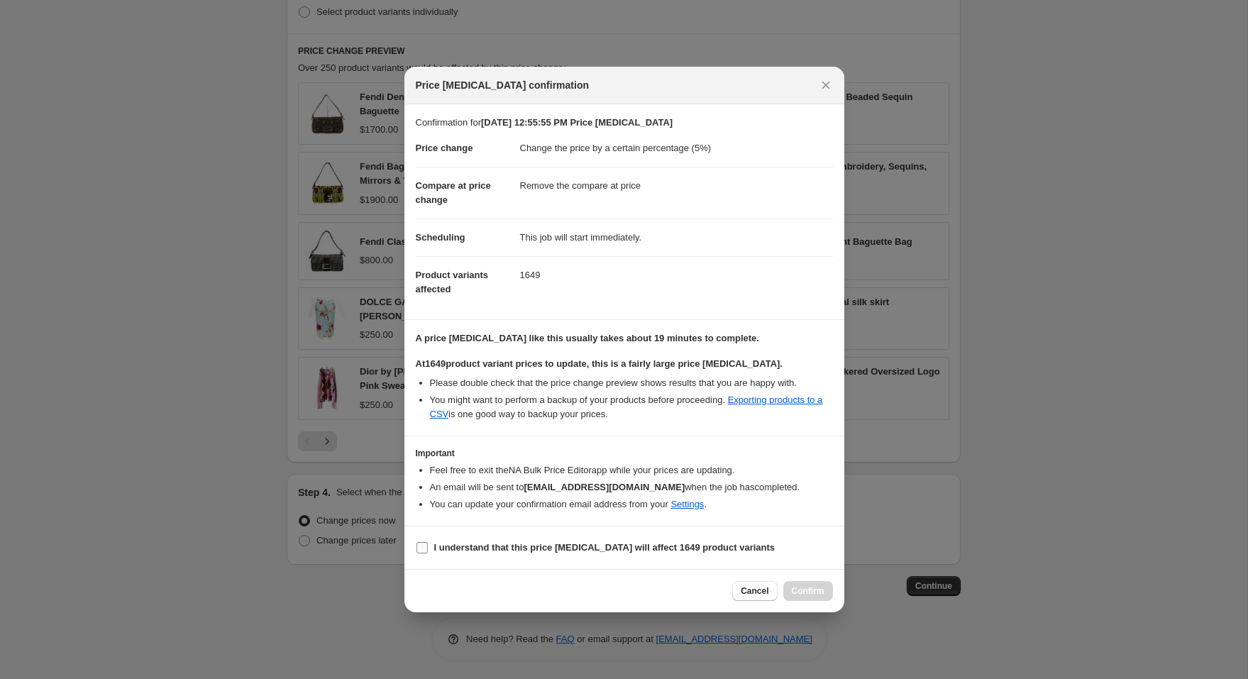
click at [568, 544] on b "I understand that this price [MEDICAL_DATA] will affect 1649 product variants" at bounding box center [604, 547] width 341 height 11
click at [428, 544] on input "I understand that this price [MEDICAL_DATA] will affect 1649 product variants" at bounding box center [422, 547] width 11 height 11
checkbox input "true"
click at [803, 581] on button "Confirm" at bounding box center [808, 591] width 50 height 20
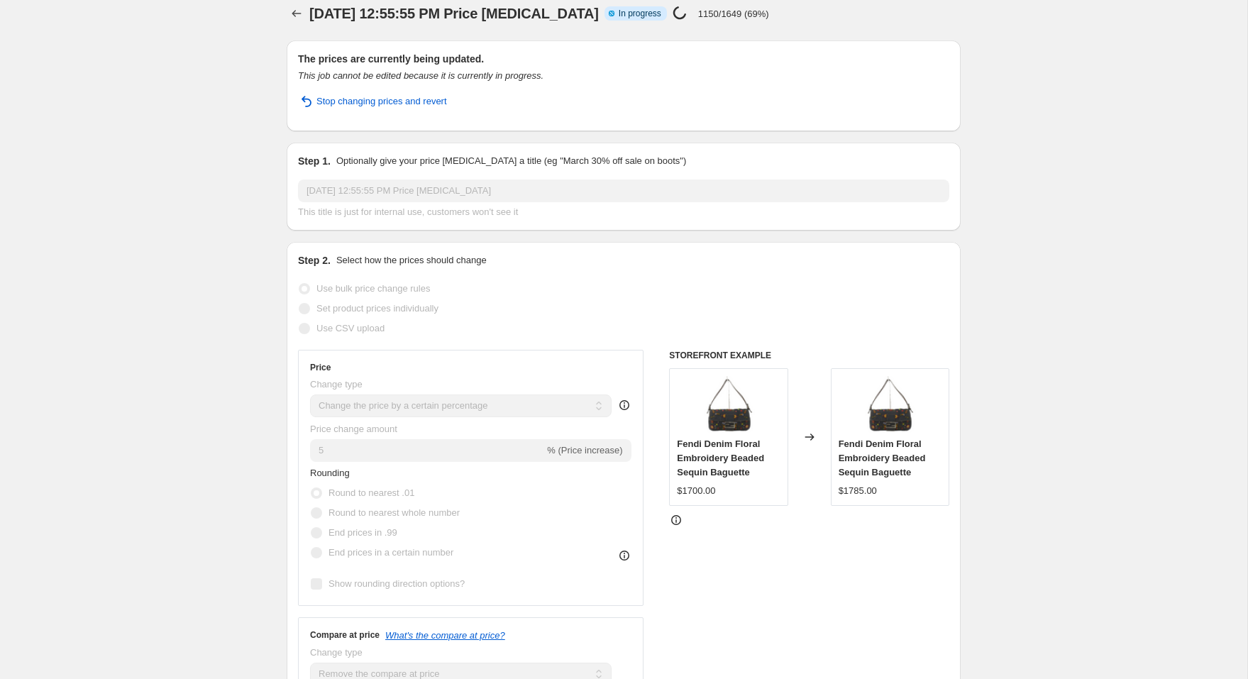
scroll to position [9, 0]
